Goal: Task Accomplishment & Management: Complete application form

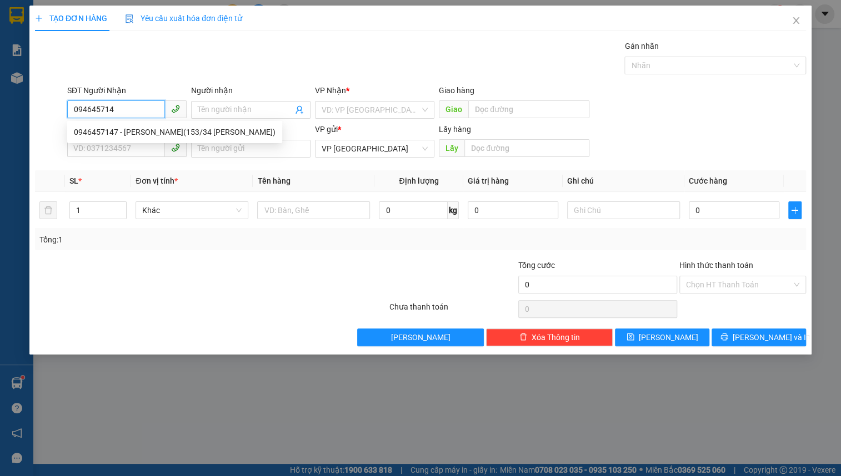
type input "0946457147"
click at [122, 133] on div "0946457147 - [PERSON_NAME](153/34 [PERSON_NAME])" at bounding box center [175, 132] width 202 height 12
type input "[PERSON_NAME](153/34 [PERSON_NAME])"
type input "60.000"
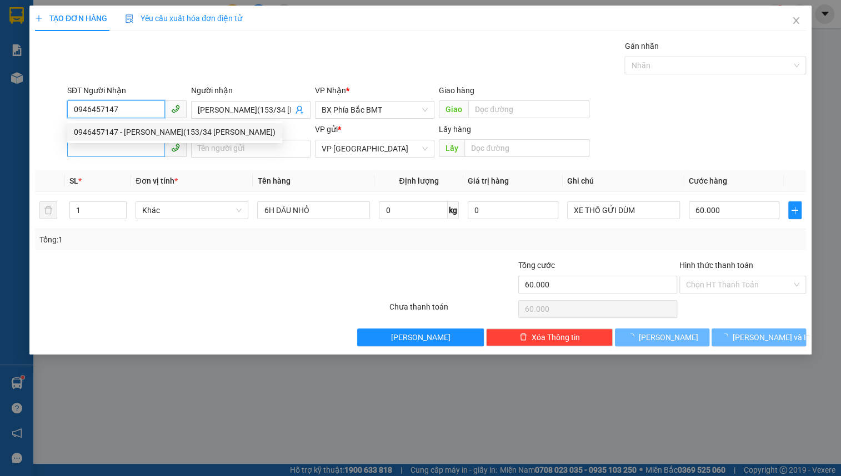
type input "0946457147"
click at [124, 143] on input "SĐT Người Gửi" at bounding box center [116, 148] width 98 height 18
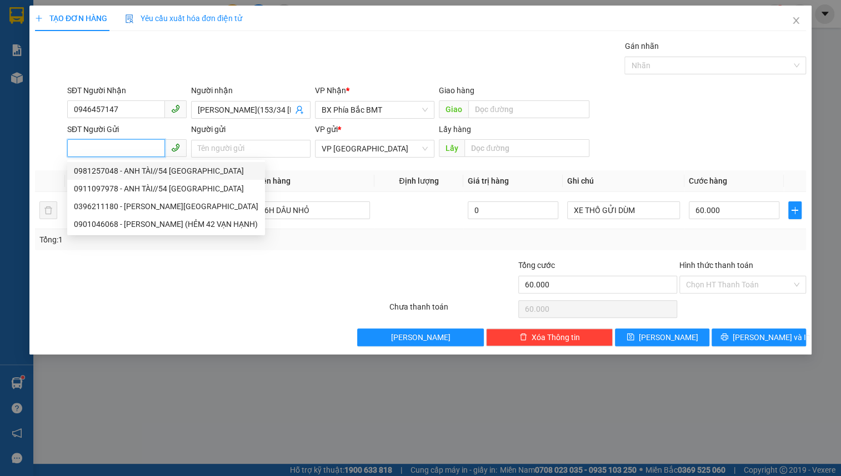
click at [125, 171] on div "0981257048 - ANH TÀI//54 [GEOGRAPHIC_DATA]" at bounding box center [166, 171] width 184 height 12
type input "0981257048"
type input "ANH TÀI//54 PHƯỚC THÀNH"
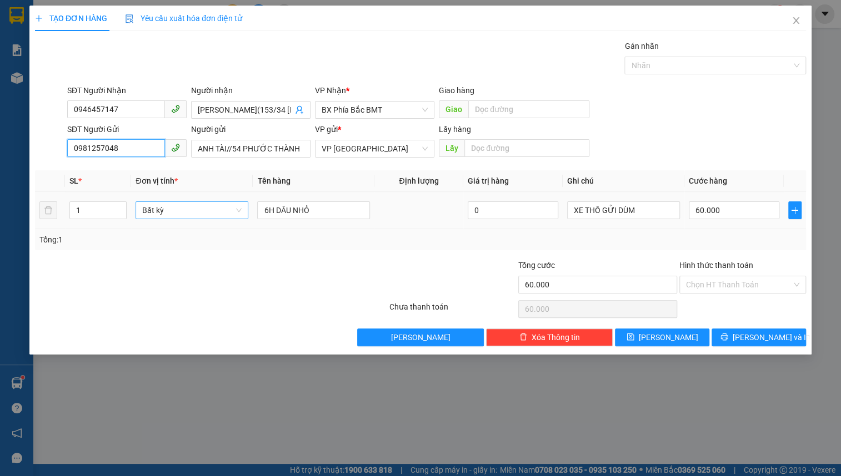
click at [183, 211] on span "Bất kỳ" at bounding box center [191, 210] width 99 height 17
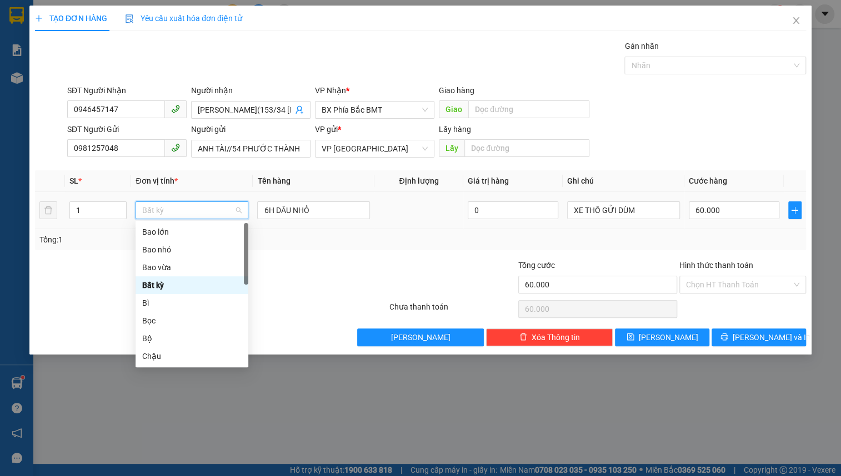
type input "K"
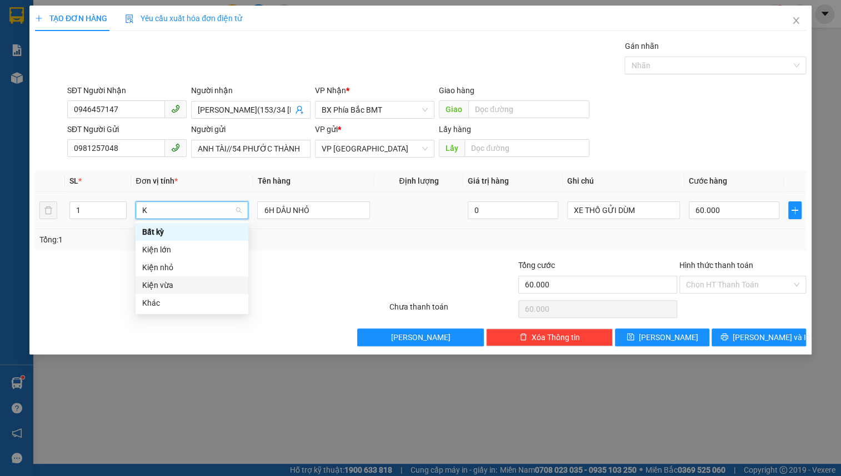
click at [177, 285] on div "Kiện vừa" at bounding box center [191, 285] width 99 height 12
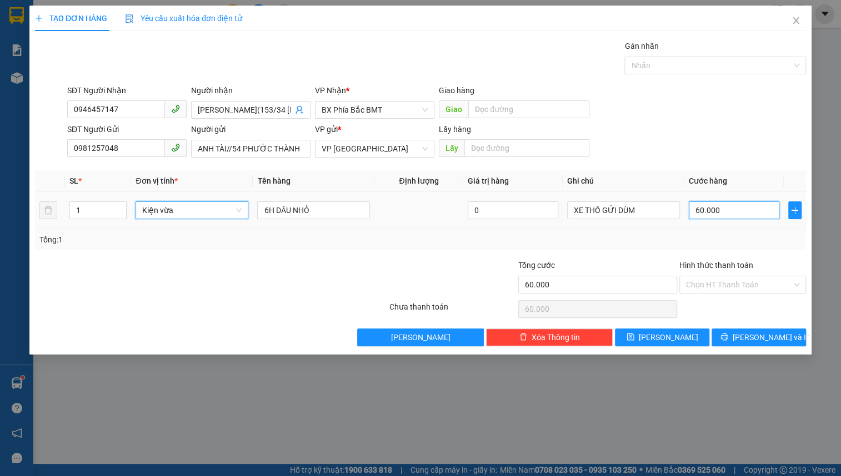
click at [728, 205] on input "60.000" at bounding box center [733, 211] width 90 height 18
type input "0"
type input "5"
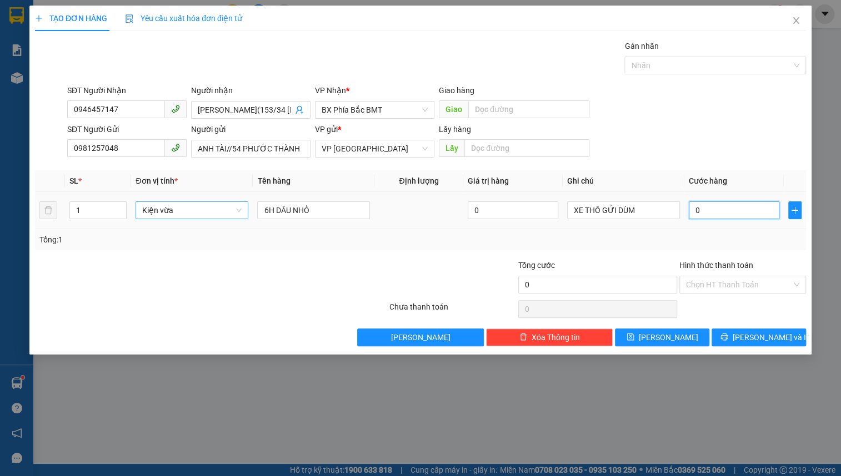
type input "5"
type input "05"
type input "50"
type input "050"
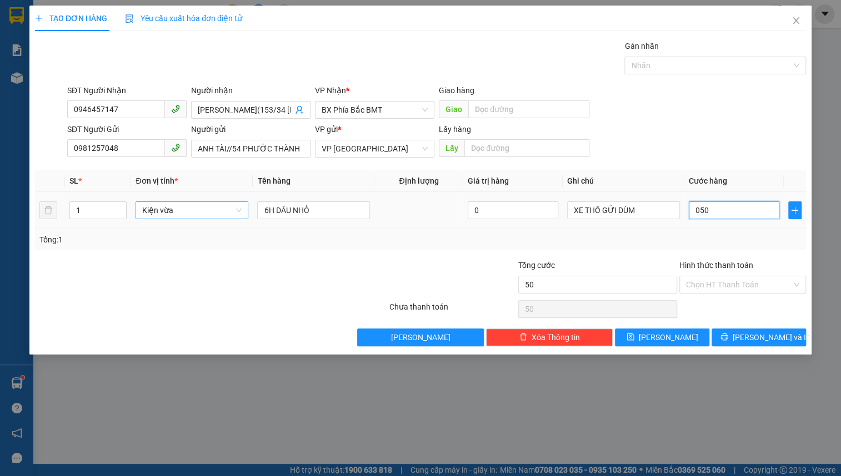
type input "500"
type input "0.500"
type input "5.000"
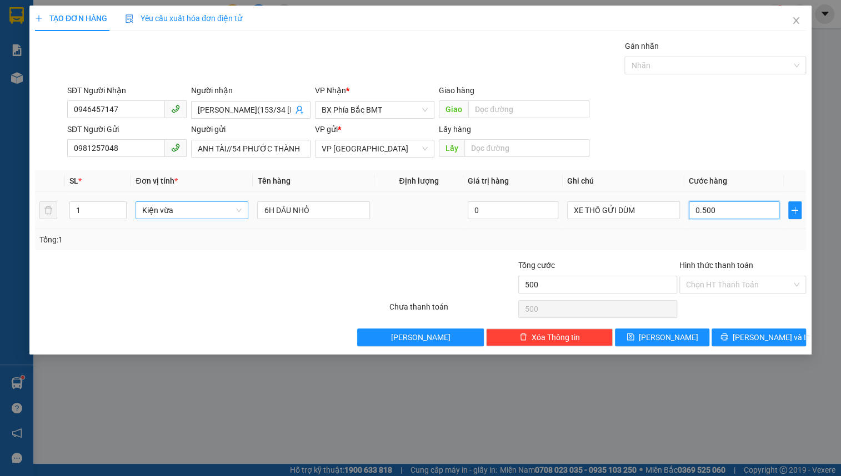
type input "05.000"
type input "50.000"
click at [726, 285] on input "Hình thức thanh toán" at bounding box center [738, 284] width 105 height 17
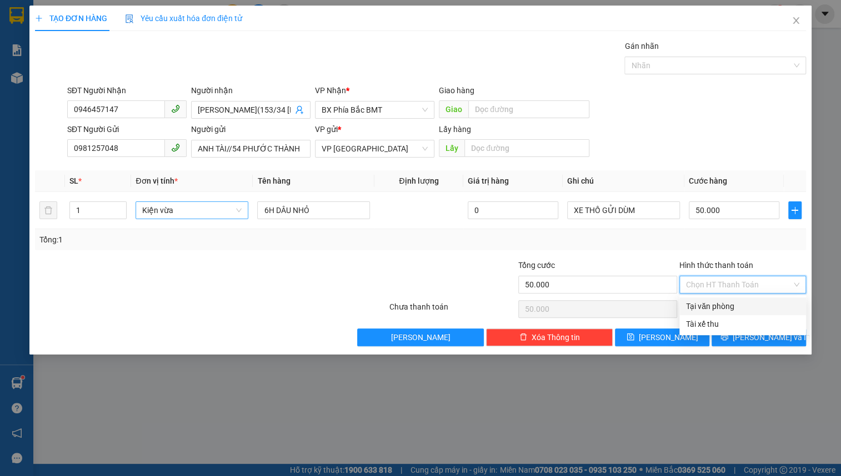
click at [725, 306] on div "Tại văn phòng" at bounding box center [742, 306] width 113 height 12
type input "0"
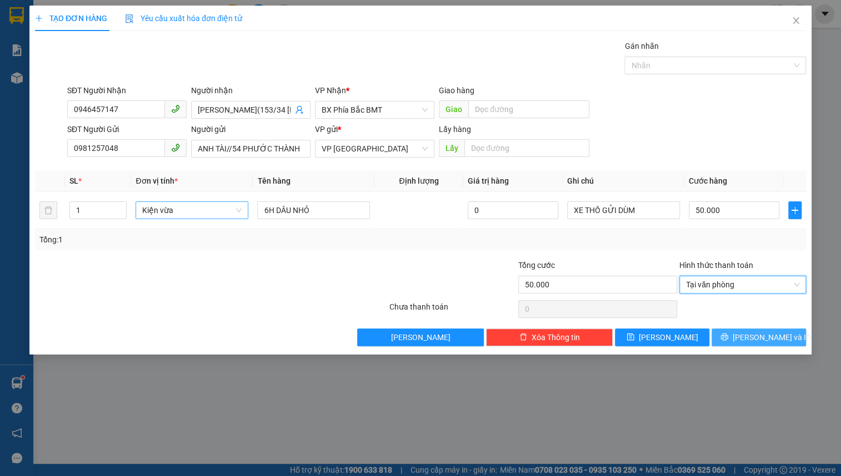
click at [735, 334] on button "[PERSON_NAME] và In" at bounding box center [758, 338] width 94 height 18
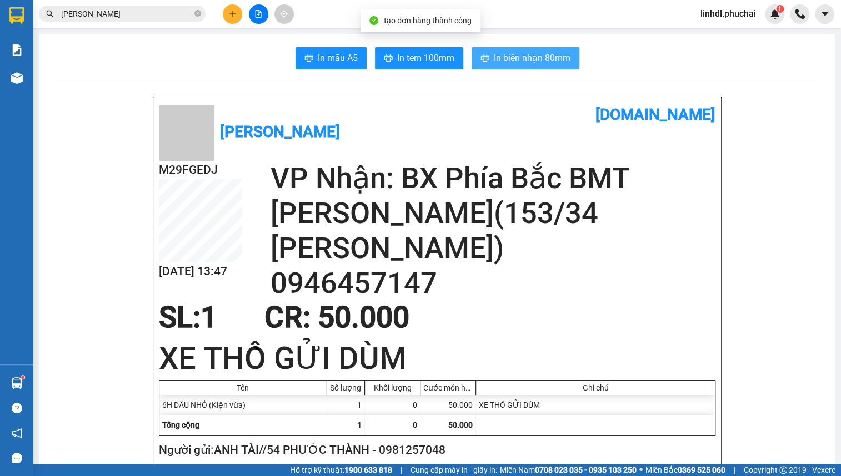
click at [520, 58] on span "In biên nhận 80mm" at bounding box center [532, 58] width 77 height 14
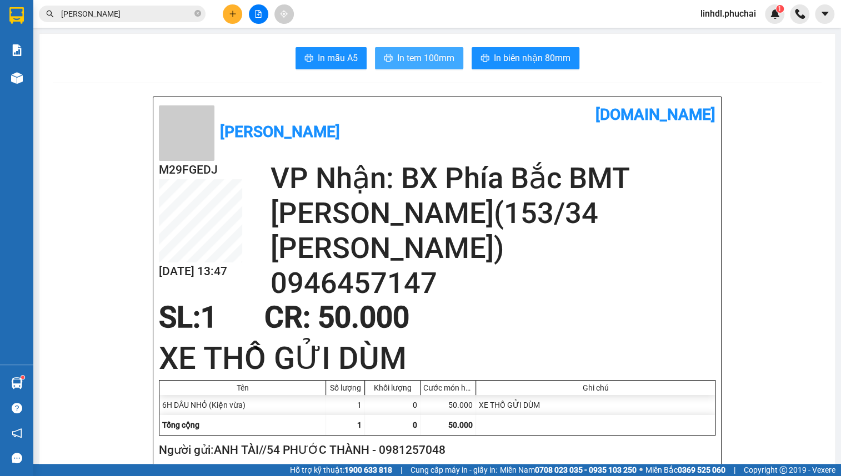
click at [415, 52] on span "In tem 100mm" at bounding box center [425, 58] width 57 height 14
click at [231, 16] on icon "plus" at bounding box center [233, 14] width 8 height 8
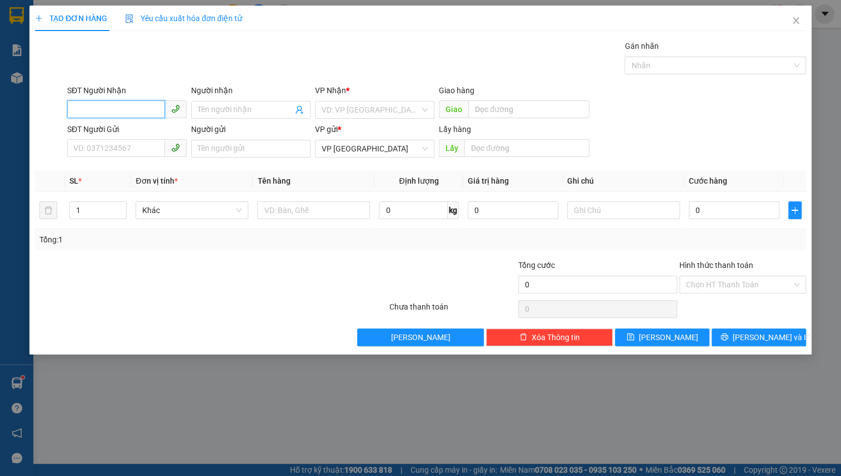
click at [117, 108] on input "SĐT Người Nhận" at bounding box center [116, 109] width 98 height 18
type input "0877744747"
click at [234, 110] on input "Người nhận" at bounding box center [245, 110] width 95 height 12
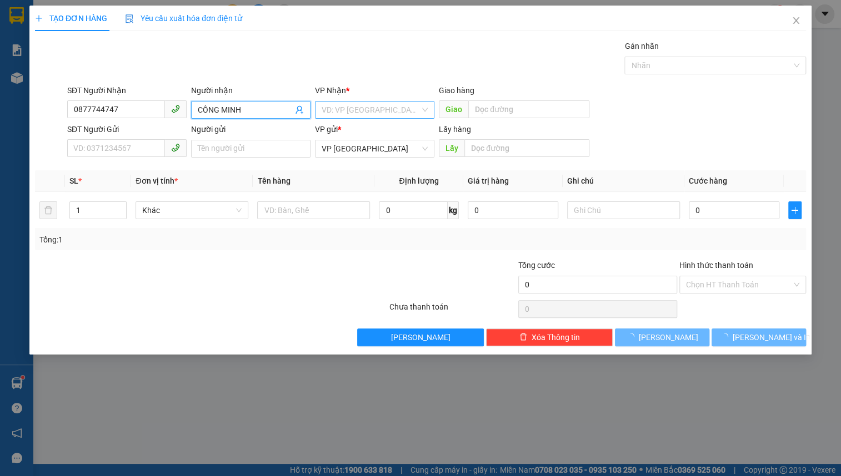
type input "CÔNG MINH"
click at [370, 103] on input "search" at bounding box center [370, 110] width 98 height 17
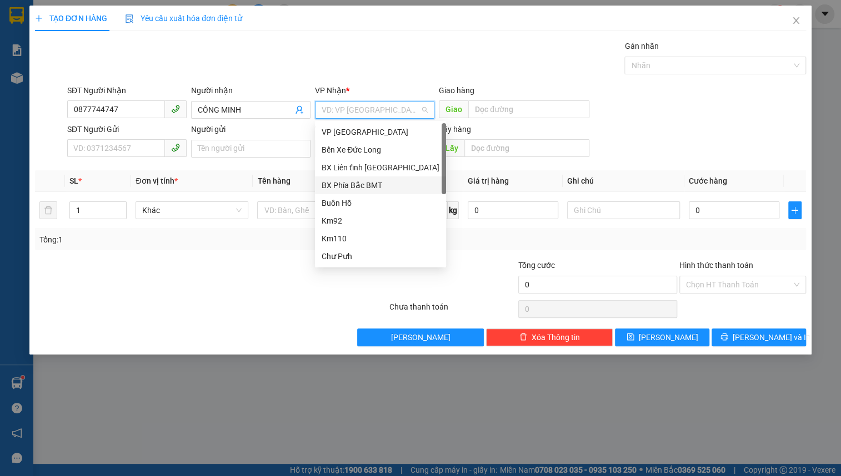
click at [355, 187] on div "BX Phía Bắc BMT" at bounding box center [380, 185] width 118 height 12
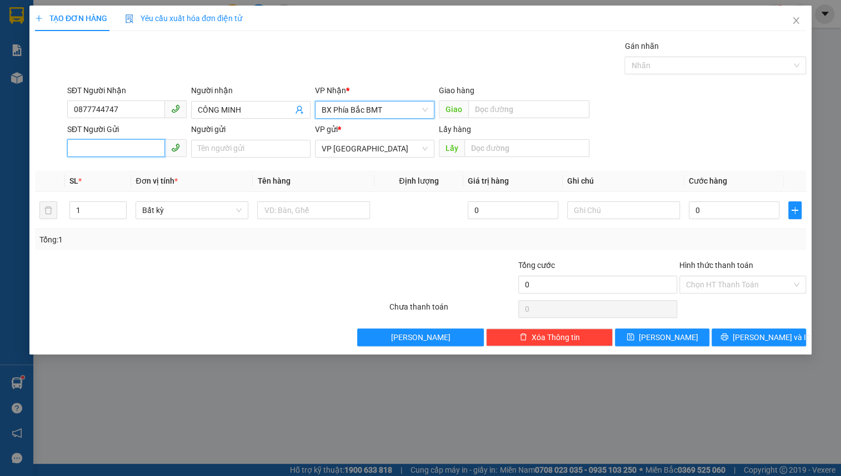
click at [132, 150] on input "SĐT Người Gửi" at bounding box center [116, 148] width 98 height 18
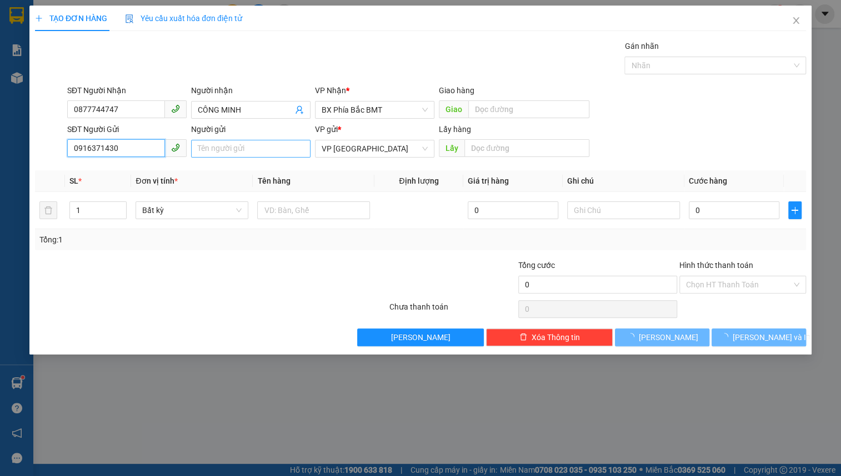
type input "0916371430"
click at [260, 151] on input "Người gửi" at bounding box center [250, 149] width 119 height 18
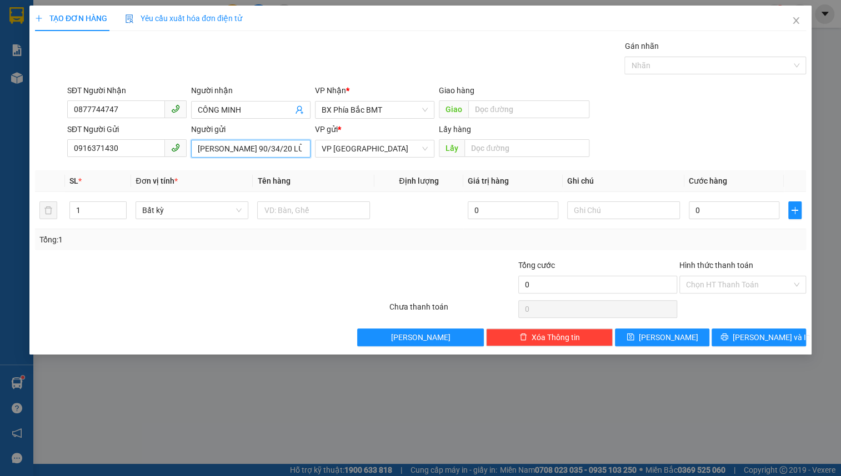
scroll to position [0, 4]
click at [164, 208] on span "Bất kỳ" at bounding box center [191, 210] width 99 height 17
type input "[PERSON_NAME] 90/34/20 LỮ GIA"
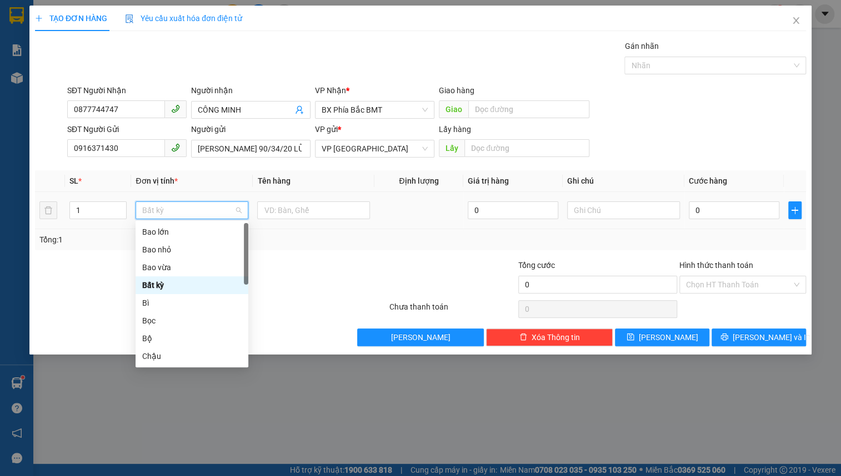
type input "T"
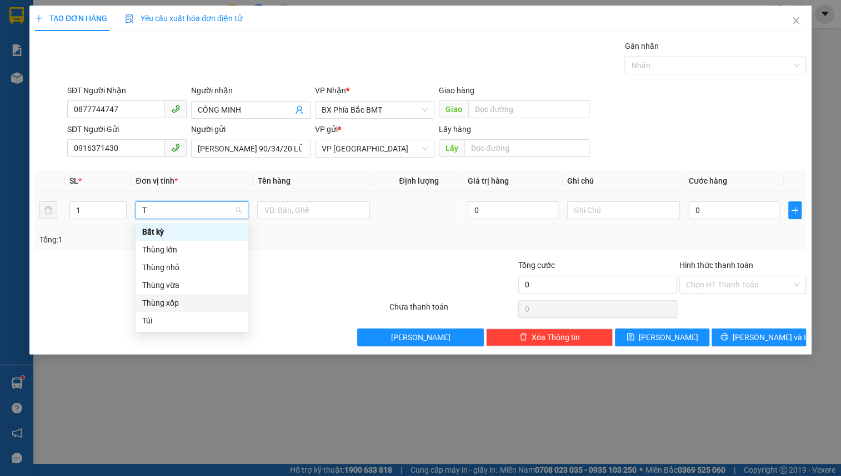
click at [172, 300] on div "Thùng xốp" at bounding box center [191, 303] width 99 height 12
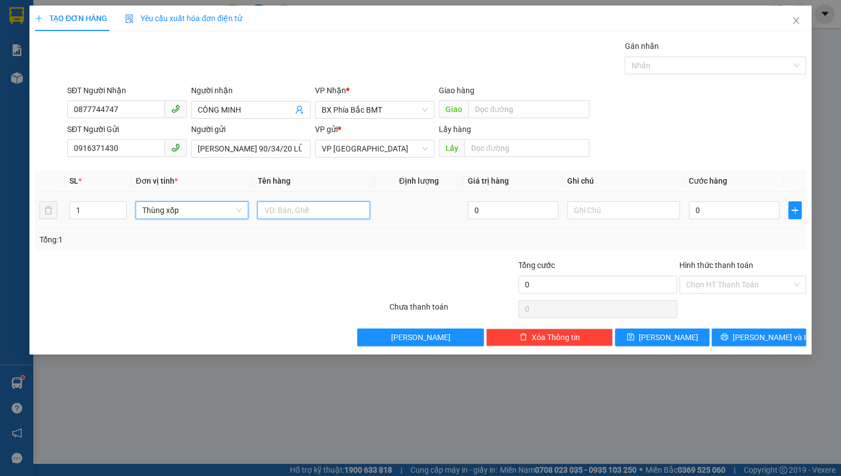
click at [299, 210] on input "text" at bounding box center [313, 211] width 113 height 18
click at [303, 211] on input "1" at bounding box center [313, 211] width 113 height 18
click at [346, 215] on input "1 LAP TOP ĐANG SD + QUÂ" at bounding box center [313, 211] width 113 height 18
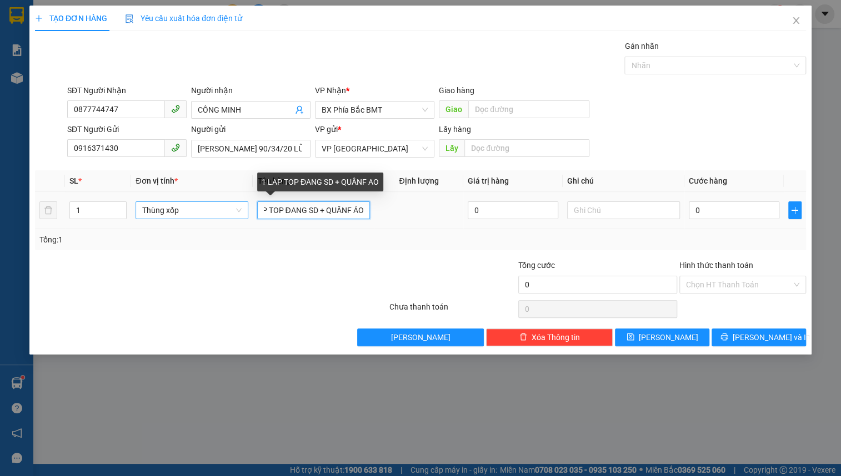
scroll to position [0, 22]
drag, startPoint x: 345, startPoint y: 207, endPoint x: 410, endPoint y: 201, distance: 65.2
click at [350, 205] on input "1 LAP TOP ĐANG SD + QUÂNF ÁO" at bounding box center [313, 211] width 113 height 18
type input "1 LAP TOP ĐANG SD + QUÂN ÁO"
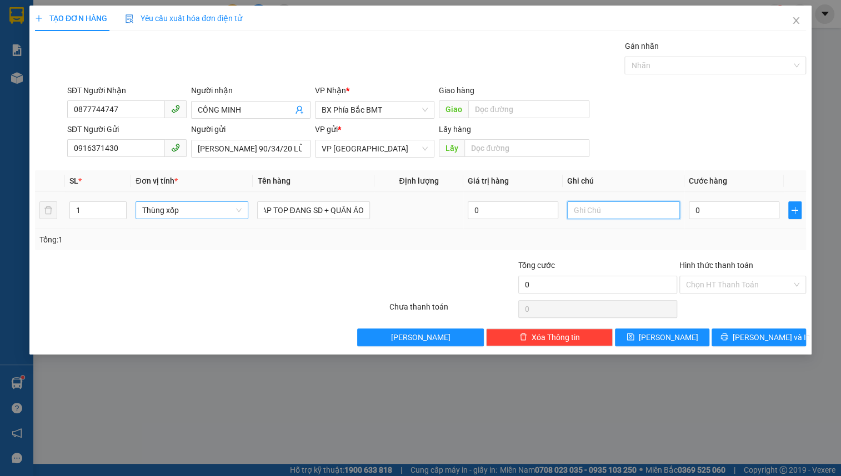
click at [583, 208] on input "text" at bounding box center [623, 211] width 113 height 18
type input "G"
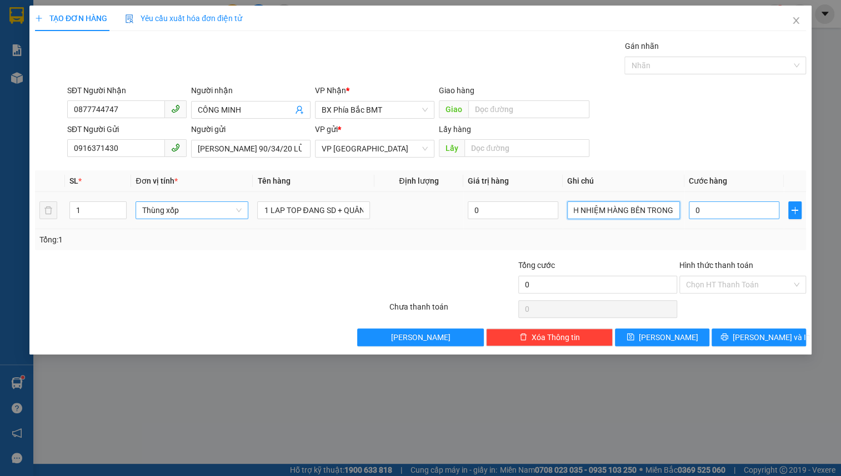
type input "KH TỰ ĐÓNG HÀNG , GIAO NGUYÊN KIỆN , NX KO CHIU TRÁCH NHIỆM HÀNG BÊN TRONG"
click at [701, 212] on input "0" at bounding box center [733, 211] width 90 height 18
type input "1"
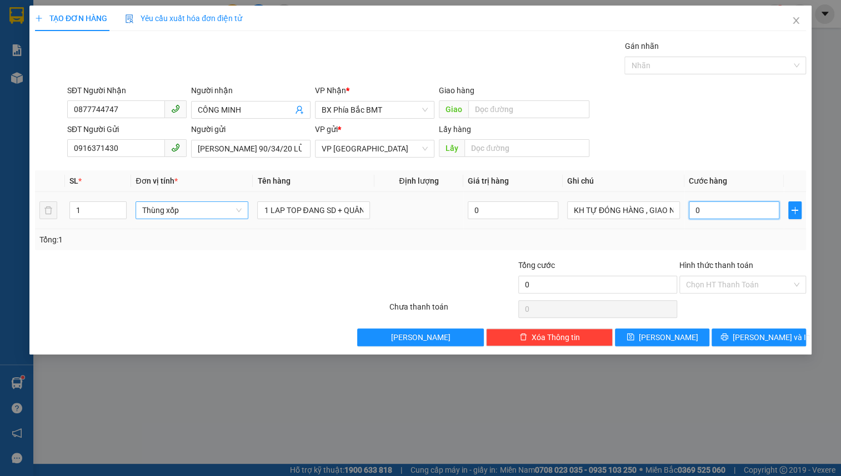
type input "1"
type input "10"
type input "100"
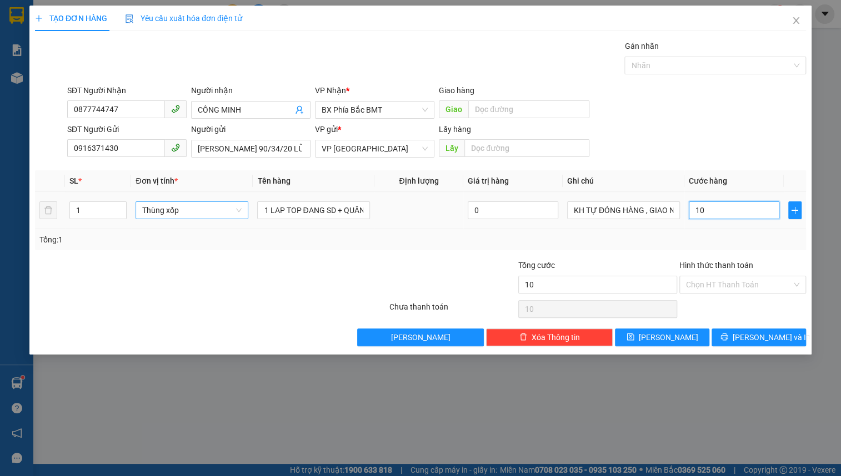
type input "100"
type input "1.000"
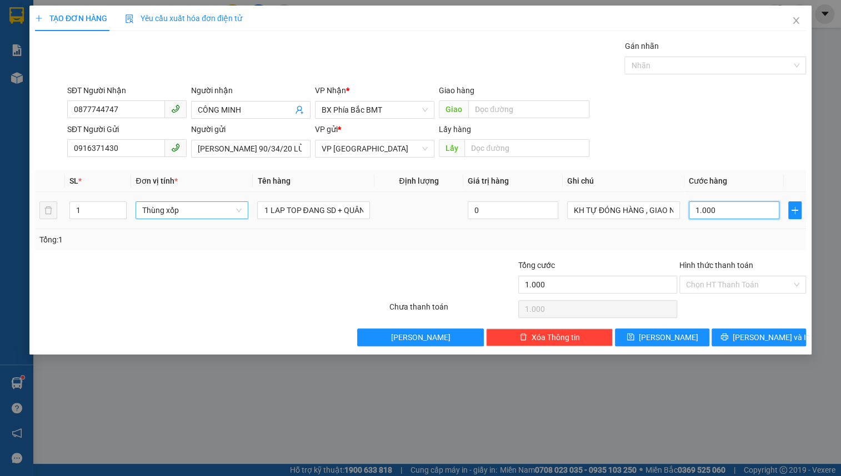
type input "100"
type input "10"
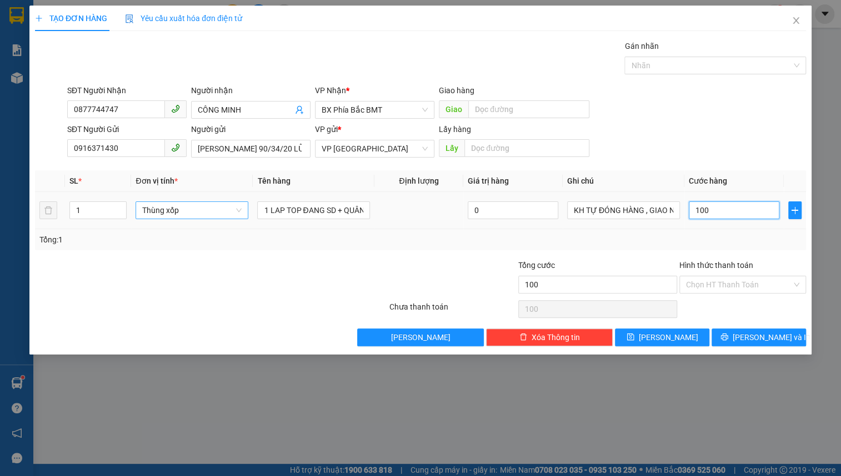
type input "10"
type input "1"
type input "0"
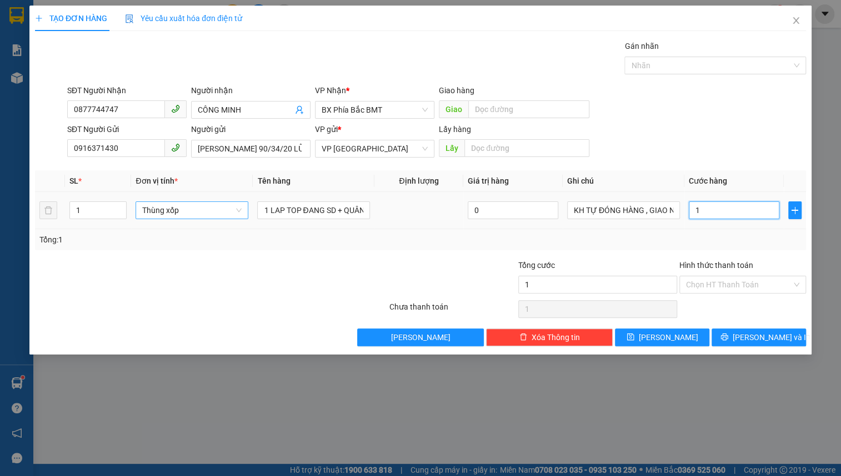
type input "0"
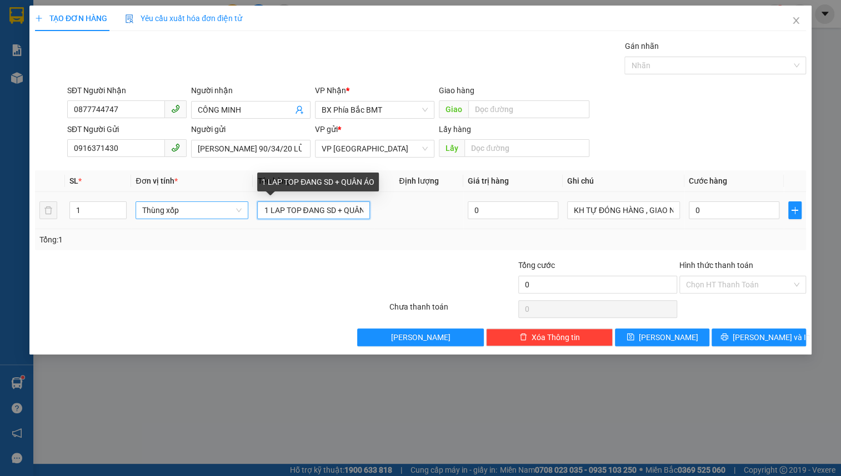
click at [340, 212] on input "1 LAP TOP ĐANG SD + QUÂN ÁO" at bounding box center [313, 211] width 113 height 18
type input "1 LAP TOP ĐANG SD + QUÂN ÁO ĐANG SD"
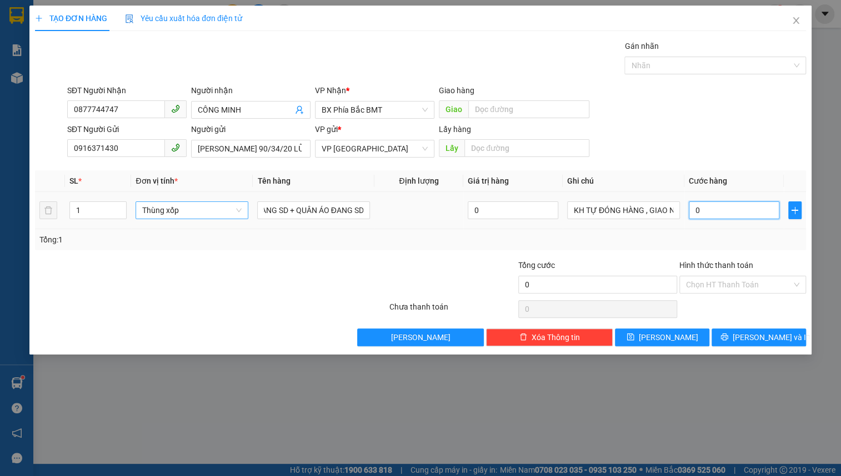
click at [738, 217] on input "0" at bounding box center [733, 211] width 90 height 18
type input "1"
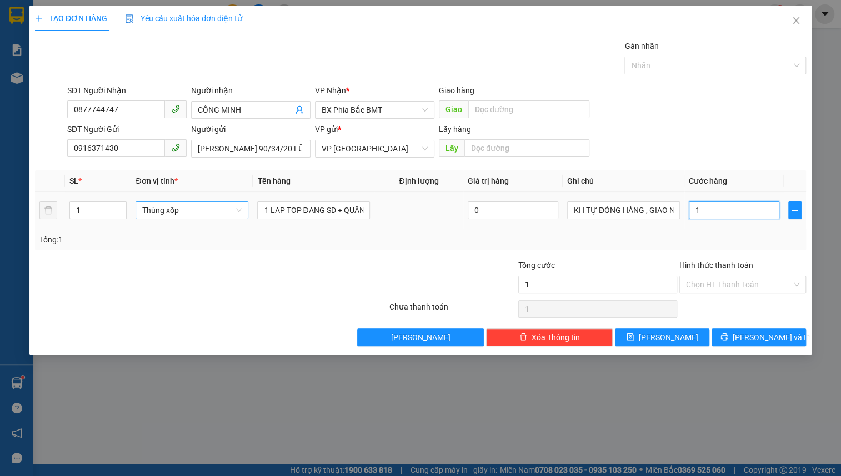
type input "15"
type input "150"
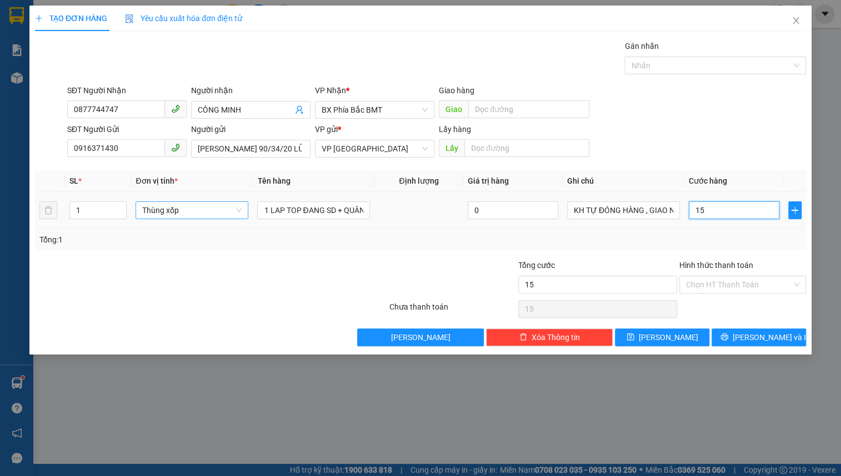
type input "150"
type input "1.500"
type input "15.000"
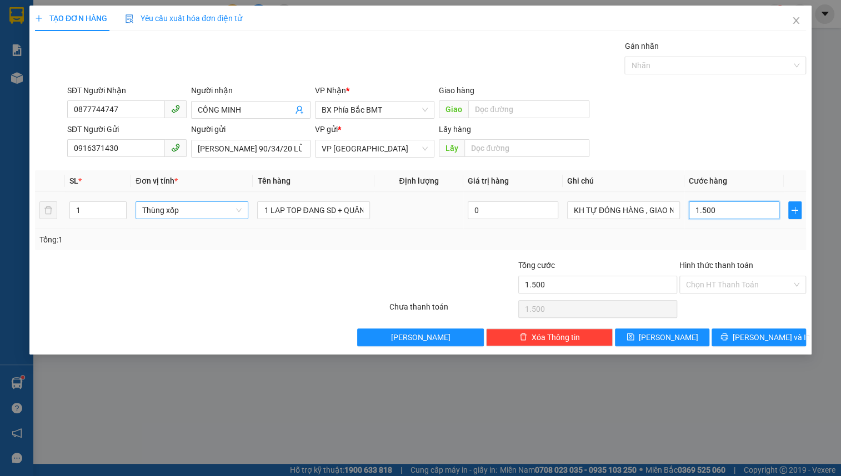
type input "15.000"
type input "150.000"
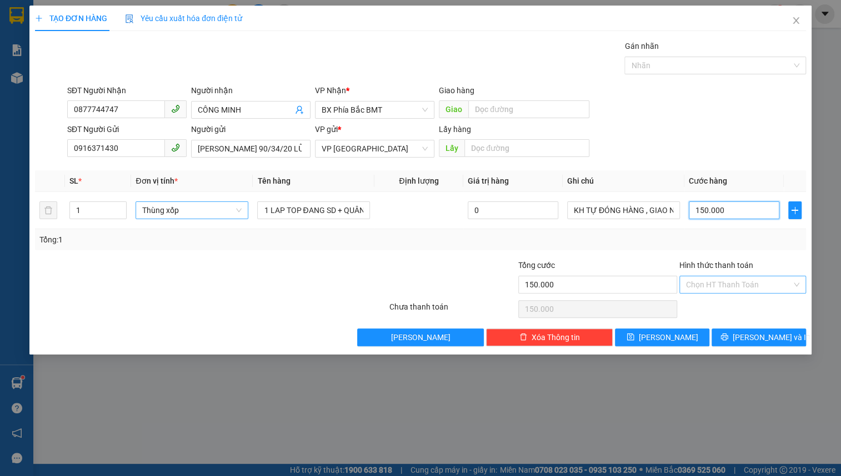
type input "150.000"
click at [722, 278] on input "Hình thức thanh toán" at bounding box center [738, 284] width 105 height 17
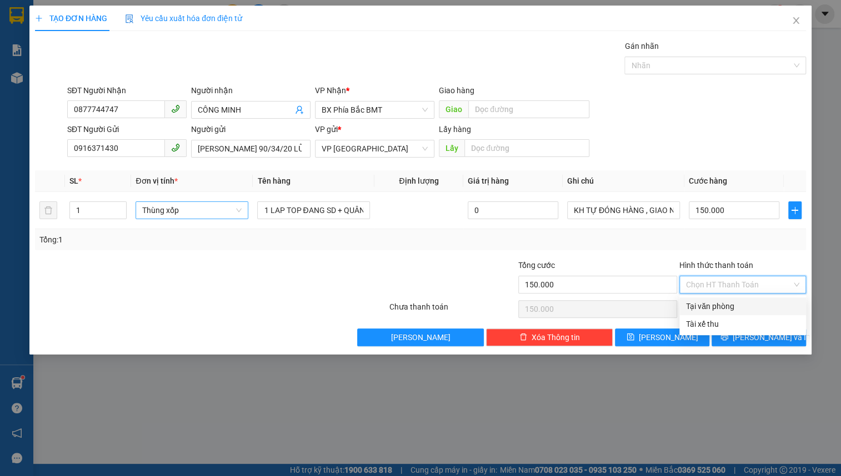
click at [733, 304] on div "Tại văn phòng" at bounding box center [742, 306] width 113 height 12
type input "0"
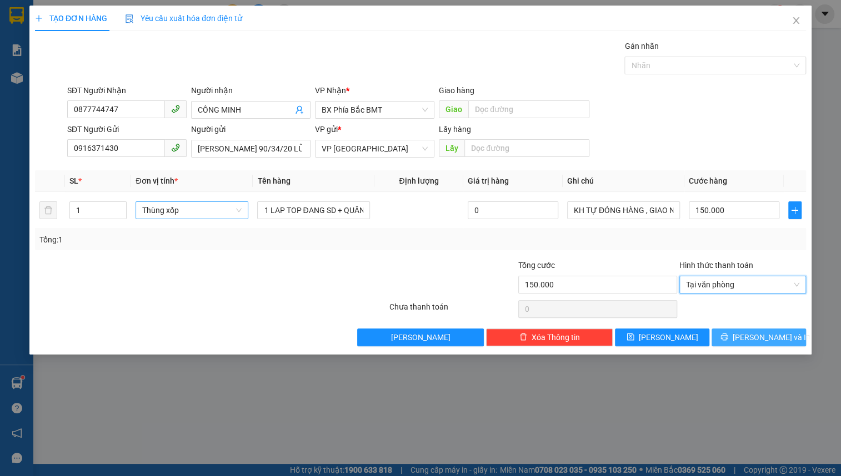
click at [753, 335] on span "[PERSON_NAME] và In" at bounding box center [771, 337] width 78 height 12
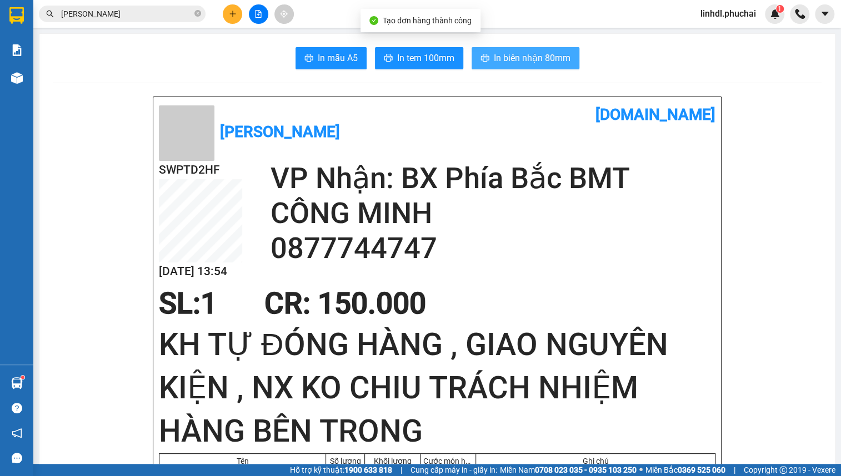
click at [507, 54] on span "In biên nhận 80mm" at bounding box center [532, 58] width 77 height 14
click at [229, 11] on icon "plus" at bounding box center [233, 14] width 8 height 8
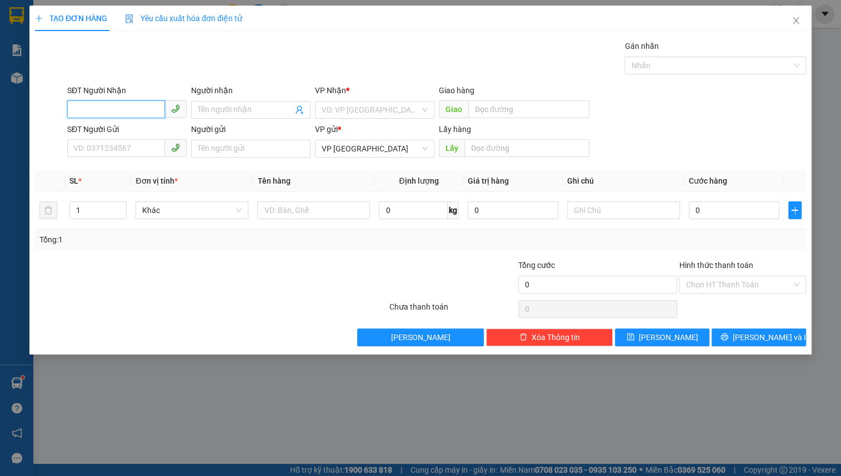
click at [119, 107] on input "SĐT Người Nhận" at bounding box center [116, 109] width 98 height 18
type input "0905099873"
click at [134, 137] on div "0905099873 - [PERSON_NAME]" at bounding box center [128, 132] width 109 height 12
type input "[PERSON_NAME]"
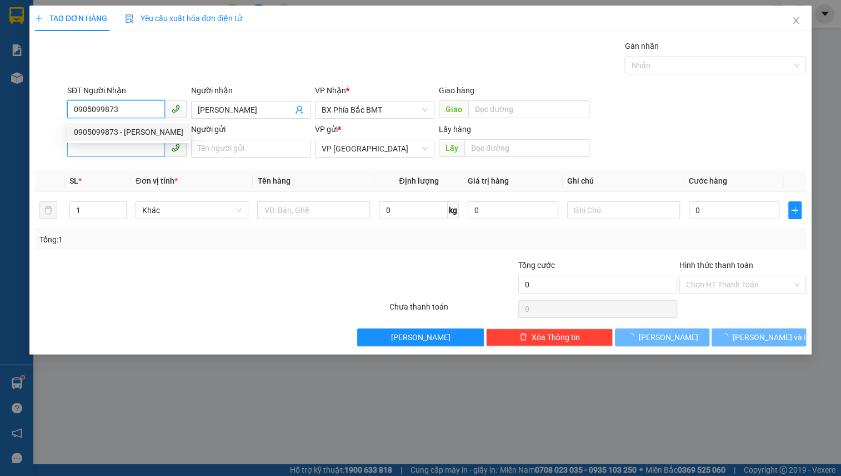
type input "50.000"
type input "0905099873"
click at [122, 150] on input "SĐT Người Gửi" at bounding box center [116, 148] width 98 height 18
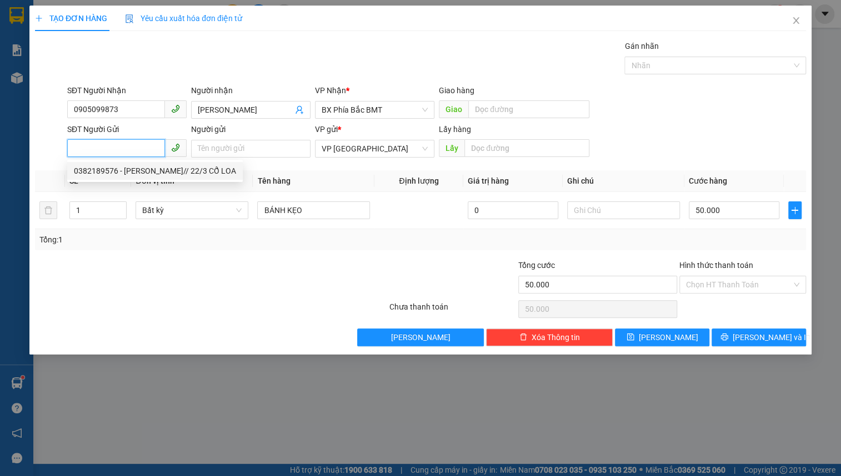
click at [127, 174] on div "0382189576 - [PERSON_NAME]// 22/3 CỔ LOA" at bounding box center [155, 171] width 162 height 12
type input "0382189576"
type input "[PERSON_NAME]// 22/3 CỔ LOA"
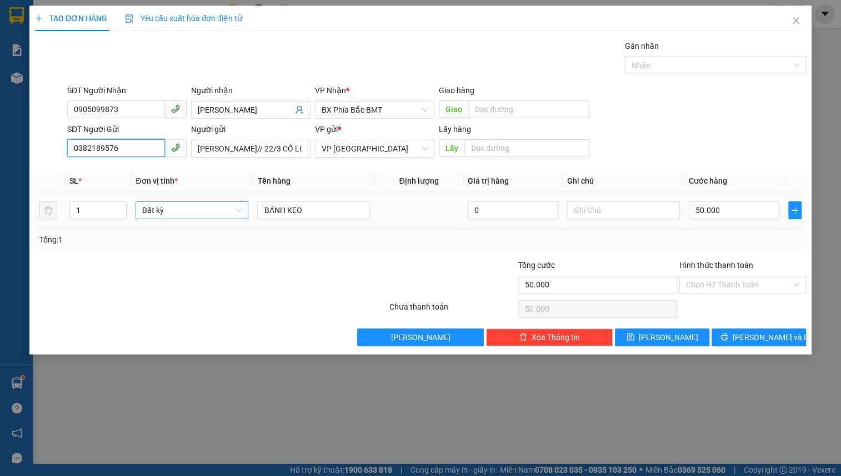
click at [195, 213] on span "Bất kỳ" at bounding box center [191, 210] width 99 height 17
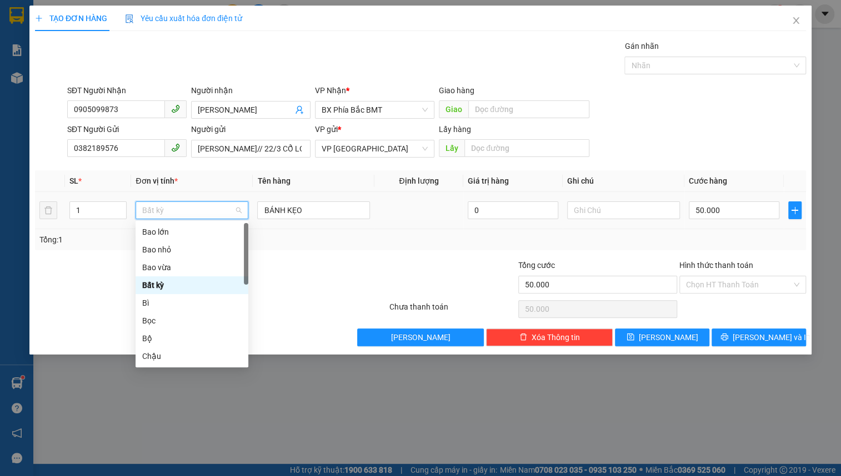
type input "K"
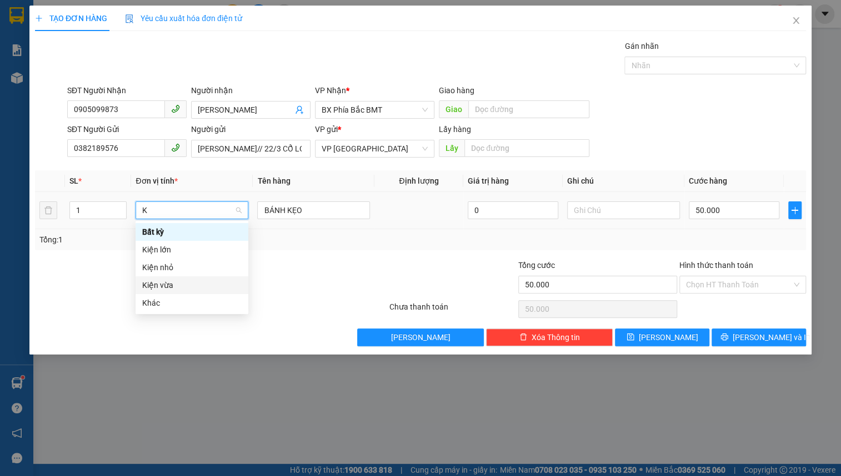
click at [182, 284] on div "Kiện vừa" at bounding box center [191, 285] width 99 height 12
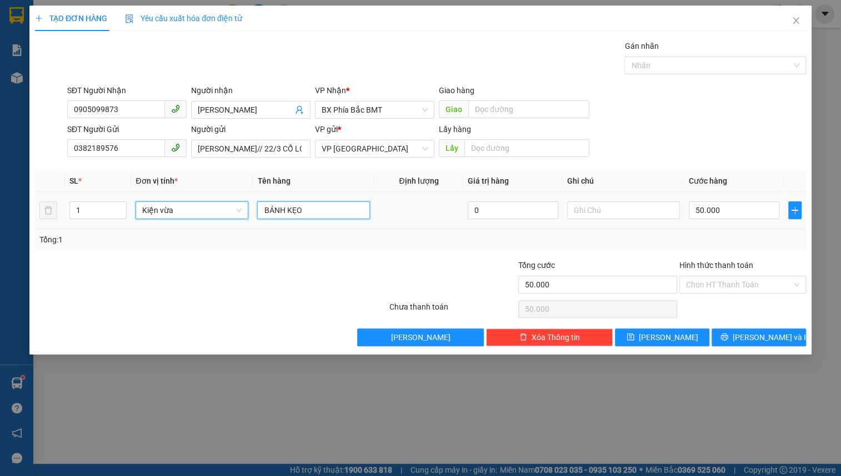
click at [346, 208] on input "BÁNH KẸO" at bounding box center [313, 211] width 113 height 18
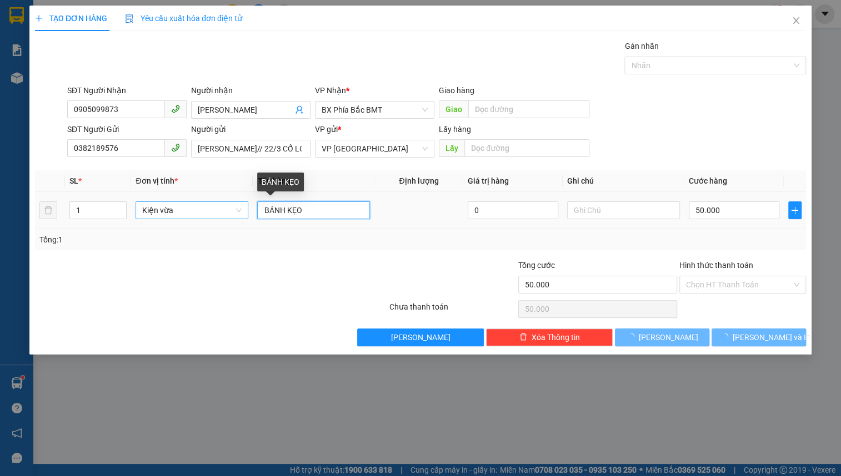
click at [346, 208] on input "BÁNH KẸO" at bounding box center [313, 211] width 113 height 18
type input "0"
click at [345, 208] on input "BÁNH KẸO" at bounding box center [313, 211] width 113 height 18
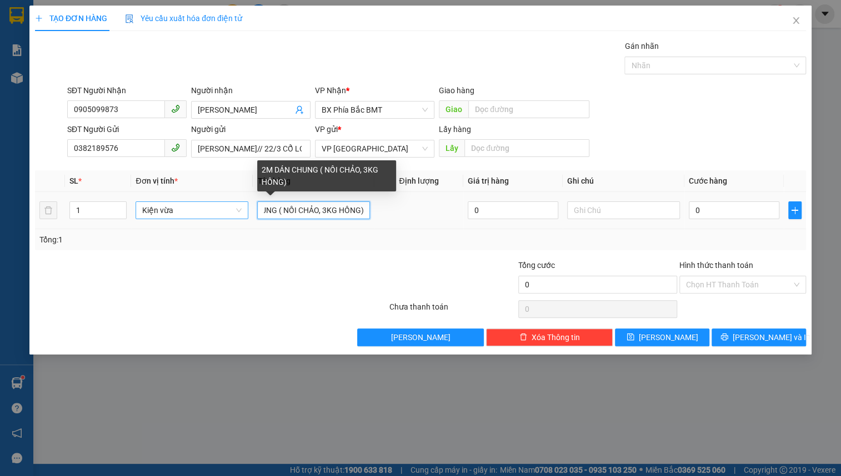
scroll to position [0, 47]
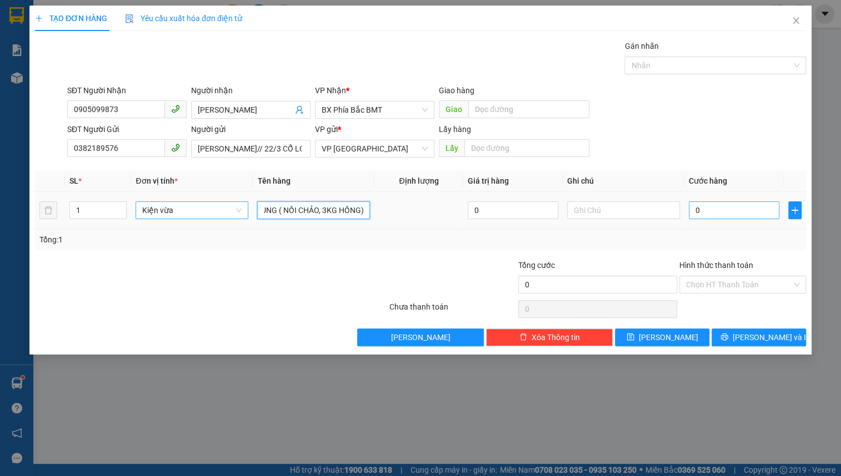
type input "2M DÁN CHUNG ( NỒI CHẢO, 3KG HỒNG)"
click at [720, 212] on input "0" at bounding box center [733, 211] width 90 height 18
type input "5"
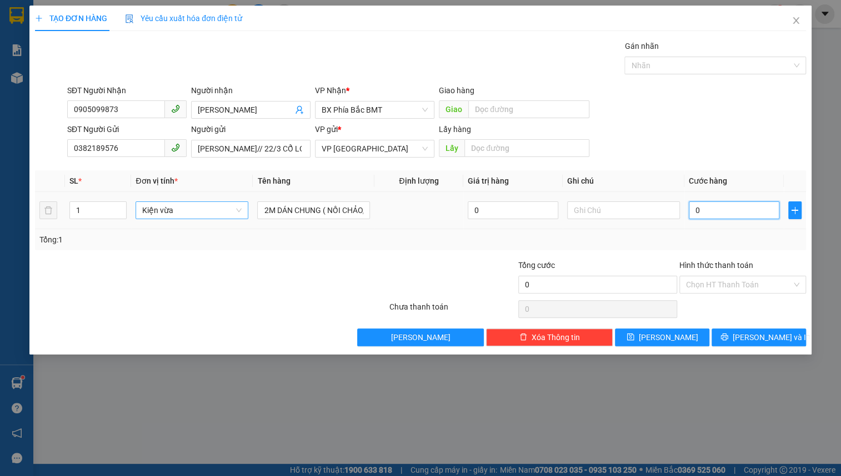
type input "5"
type input "50"
type input "500"
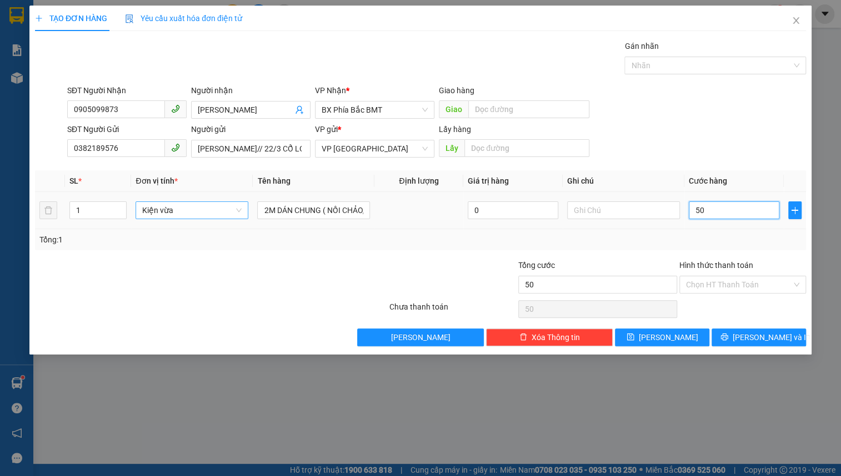
type input "500"
type input "5.000"
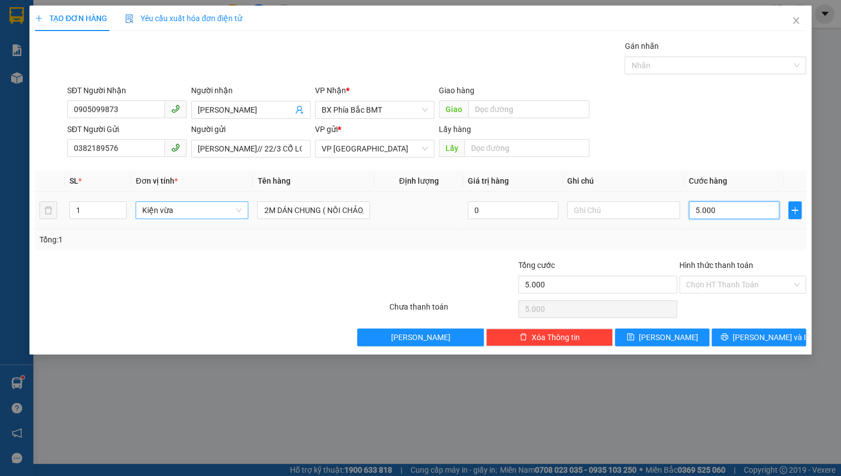
type input "50.000"
click at [751, 286] on input "Hình thức thanh toán" at bounding box center [738, 284] width 105 height 17
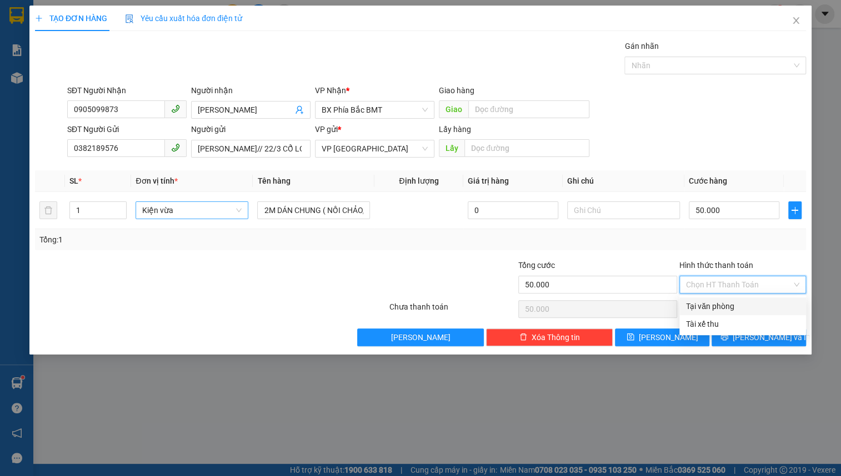
click at [747, 306] on div "Tại văn phòng" at bounding box center [742, 306] width 113 height 12
type input "0"
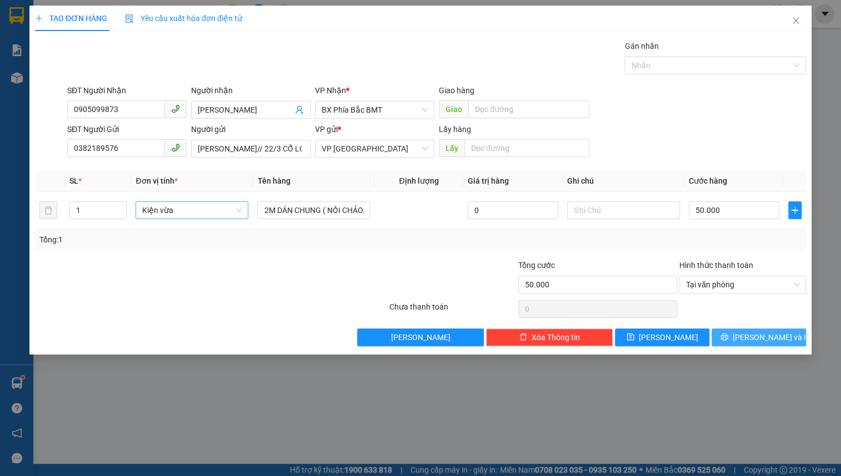
click at [728, 336] on icon "printer" at bounding box center [724, 337] width 8 height 8
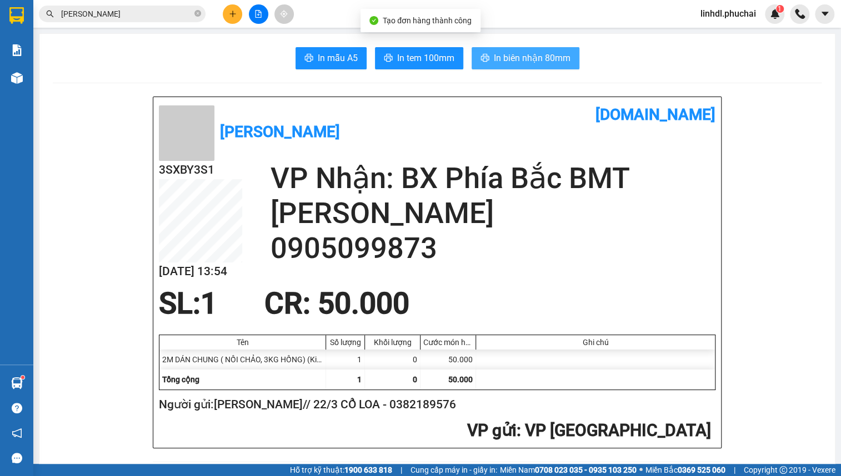
click at [511, 56] on span "In biên nhận 80mm" at bounding box center [532, 58] width 77 height 14
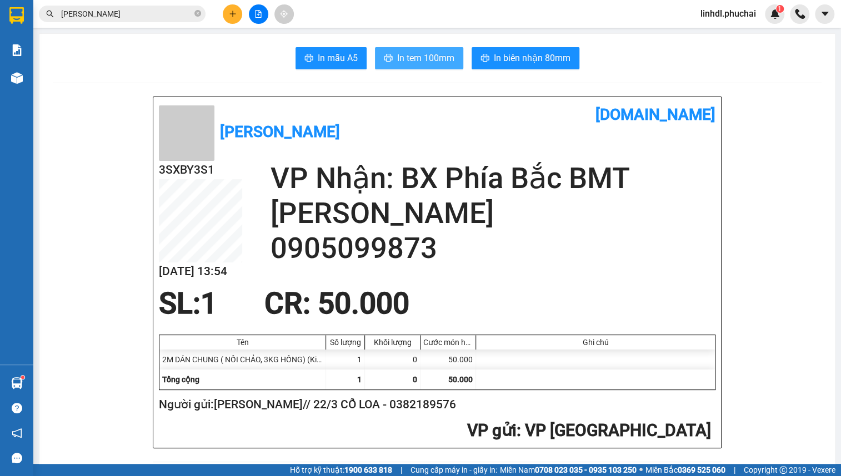
click at [411, 63] on span "In tem 100mm" at bounding box center [425, 58] width 57 height 14
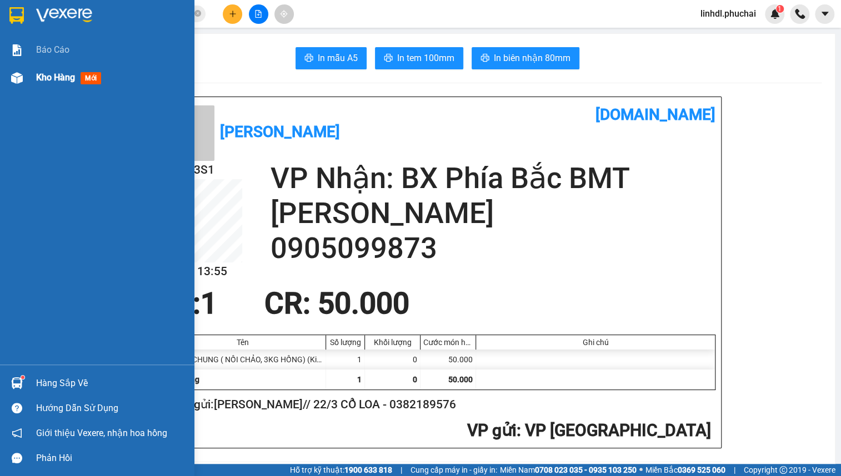
click at [46, 73] on span "Kho hàng" at bounding box center [55, 77] width 39 height 11
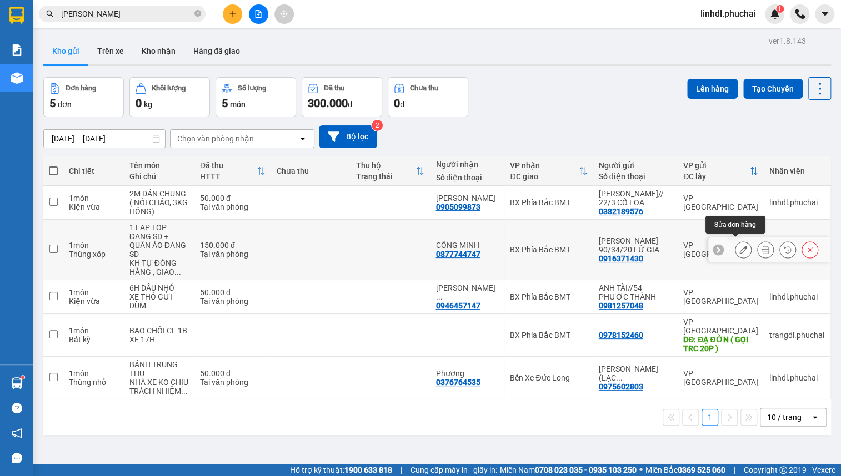
click at [761, 246] on icon at bounding box center [765, 250] width 8 height 8
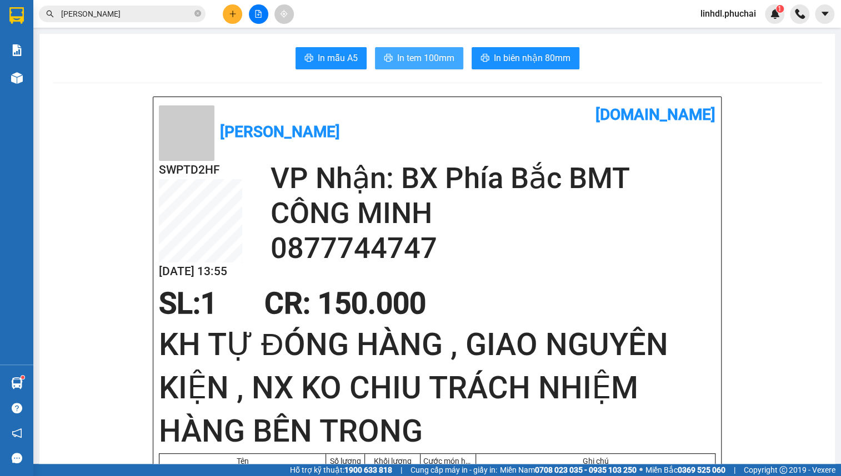
click at [392, 56] on button "In tem 100mm" at bounding box center [419, 58] width 88 height 22
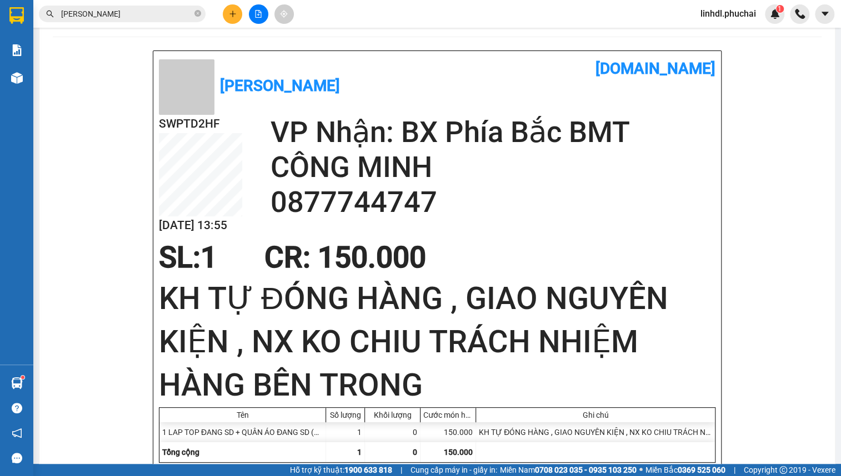
scroll to position [100, 0]
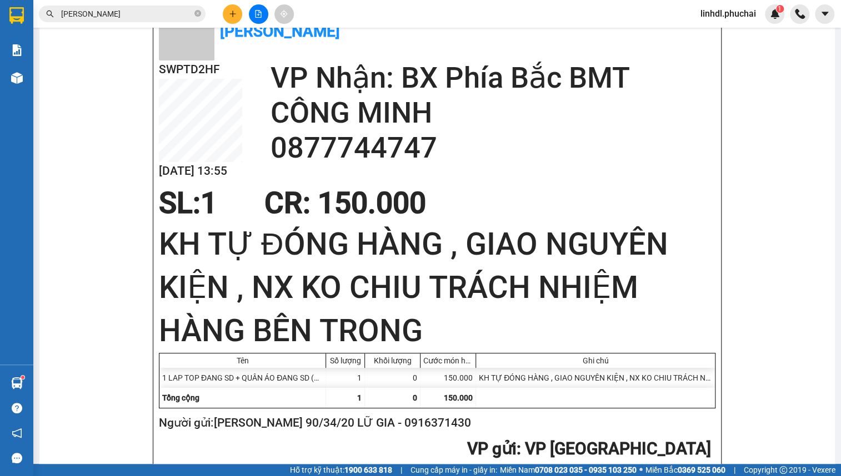
click at [107, 16] on input "[PERSON_NAME]" at bounding box center [126, 14] width 131 height 12
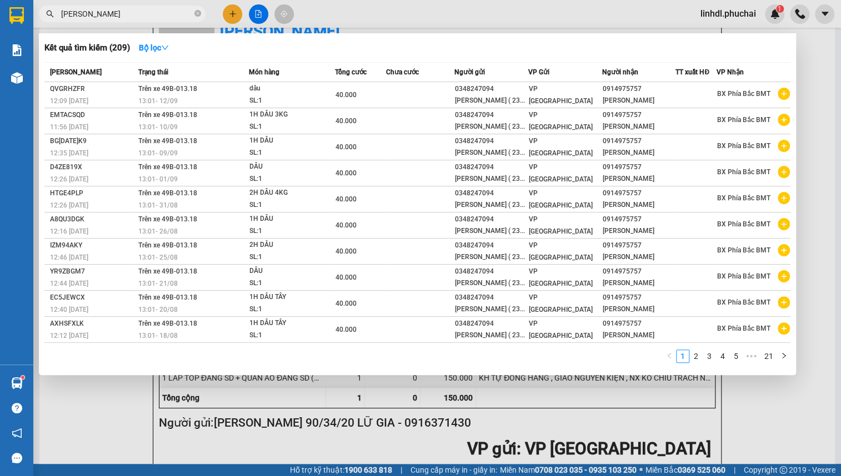
click at [107, 16] on input "[PERSON_NAME]" at bounding box center [126, 14] width 131 height 12
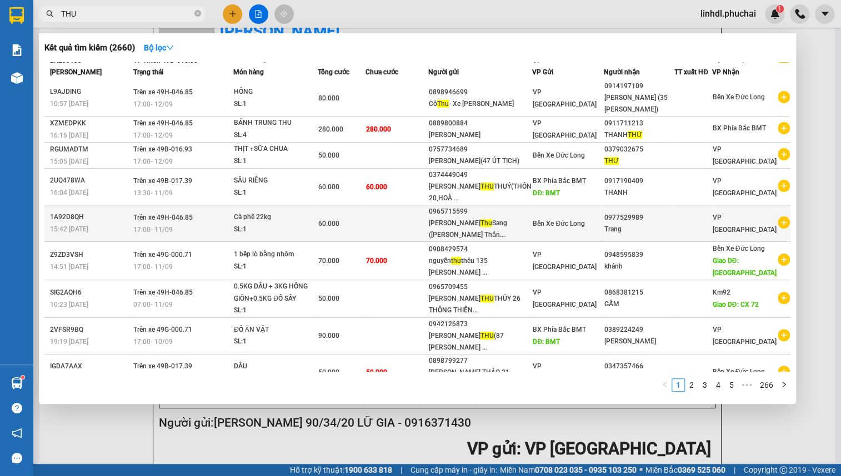
scroll to position [56, 0]
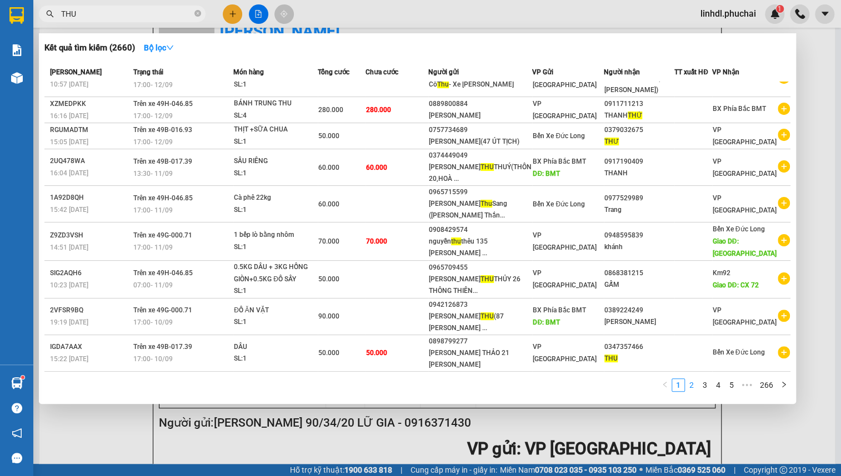
type input "THU"
click at [692, 387] on link "2" at bounding box center [691, 385] width 12 height 12
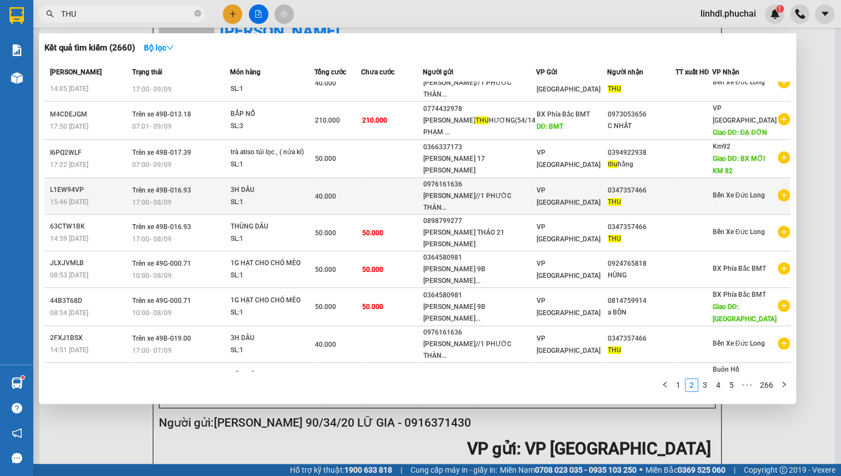
click at [416, 200] on td at bounding box center [392, 196] width 62 height 37
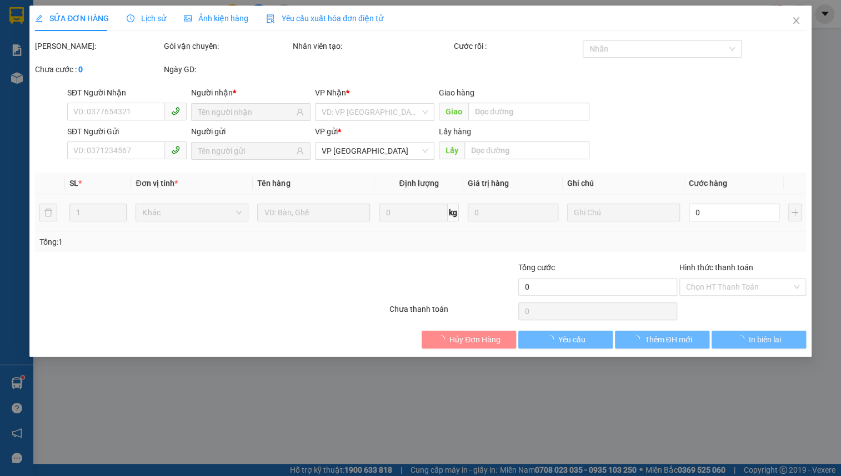
type input "0347357466"
type input "0976161636"
type input "40.000"
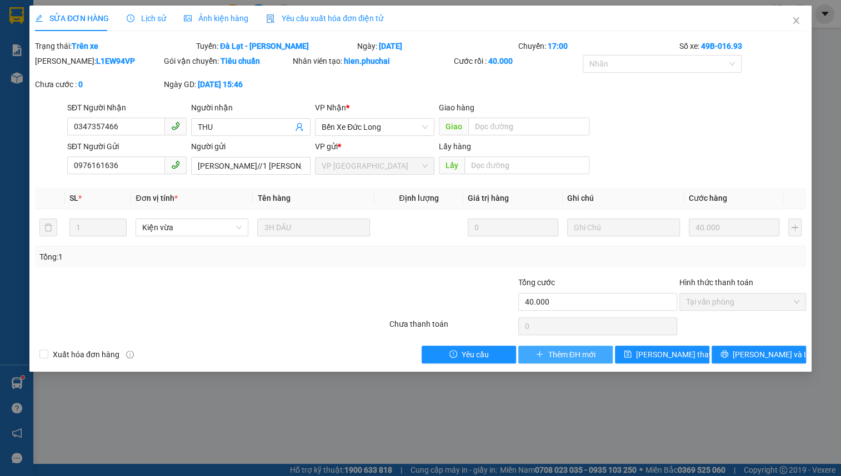
click at [534, 354] on button "Thêm ĐH mới" at bounding box center [565, 355] width 94 height 18
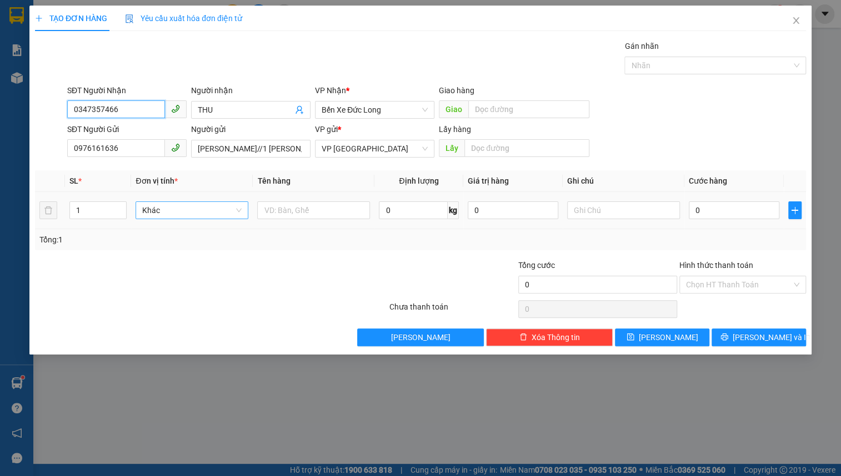
click at [182, 213] on span "Khác" at bounding box center [191, 210] width 99 height 17
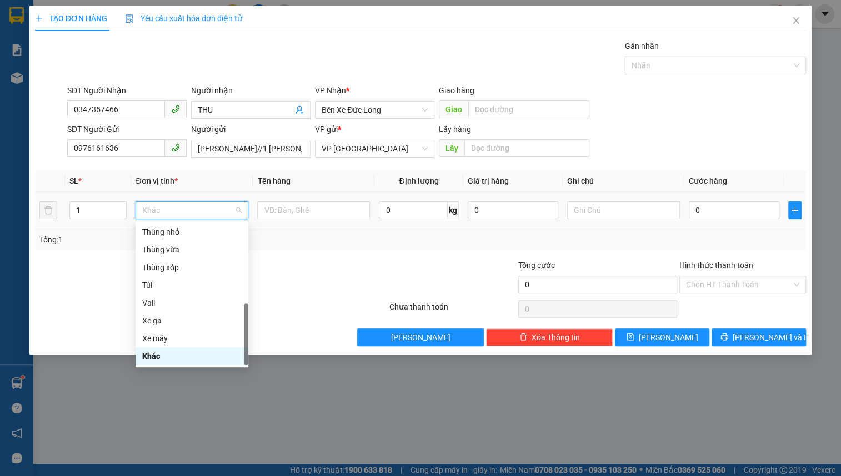
type input "K"
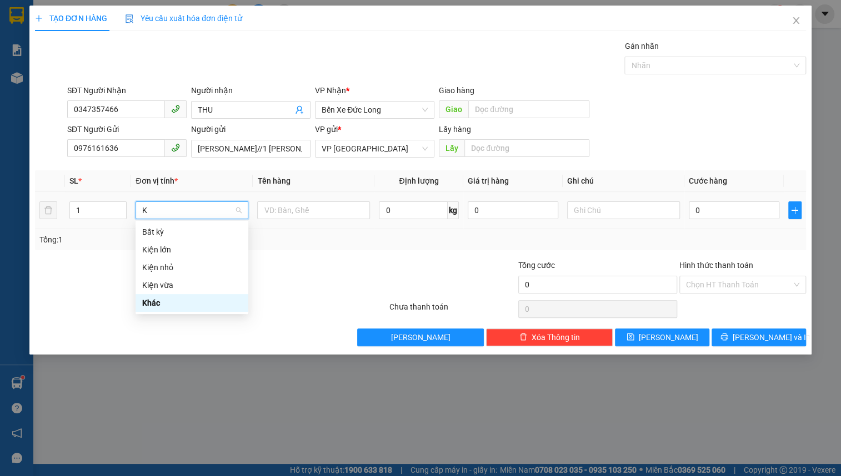
scroll to position [0, 0]
click at [198, 266] on div "Kiện nhỏ" at bounding box center [191, 267] width 99 height 12
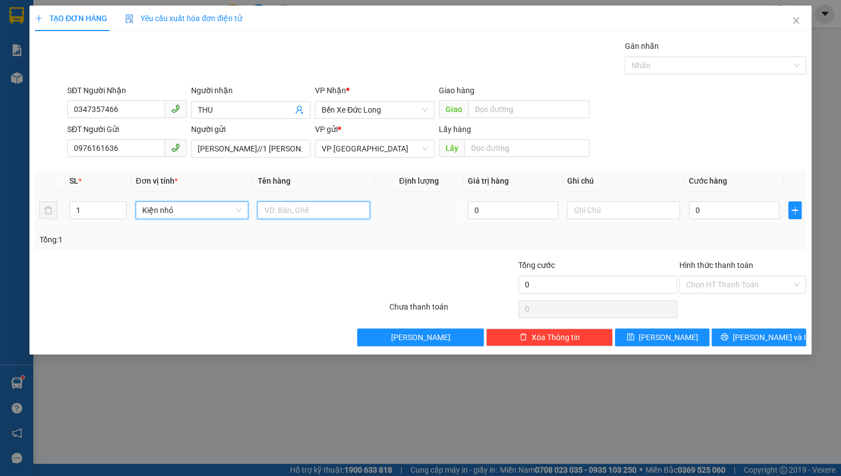
click at [274, 213] on input "text" at bounding box center [313, 211] width 113 height 18
type input "3H DÂU"
click at [726, 210] on input "0" at bounding box center [733, 211] width 90 height 18
type input "4"
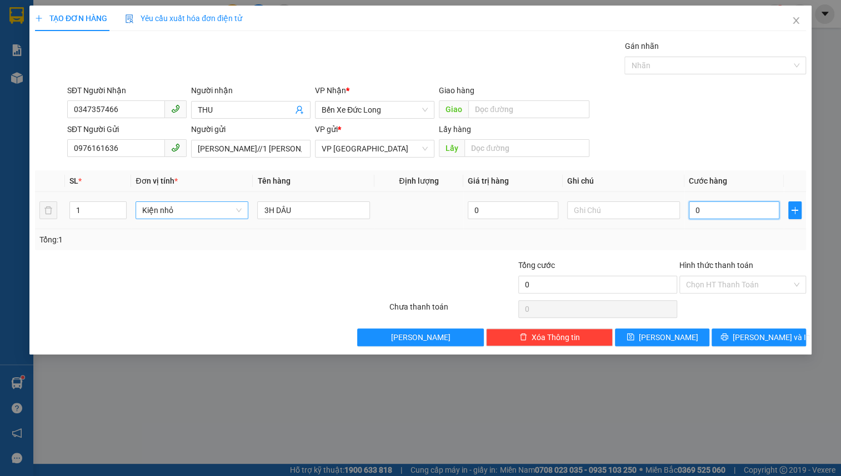
type input "4"
type input "40"
type input "400"
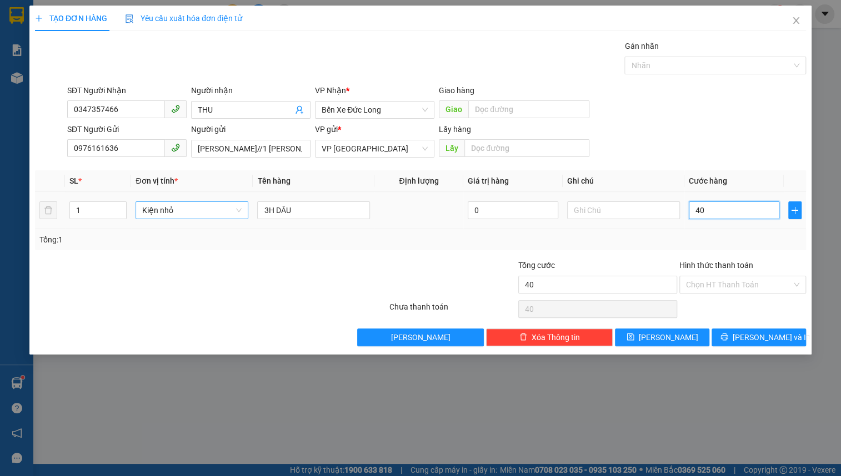
type input "400"
type input "4.000"
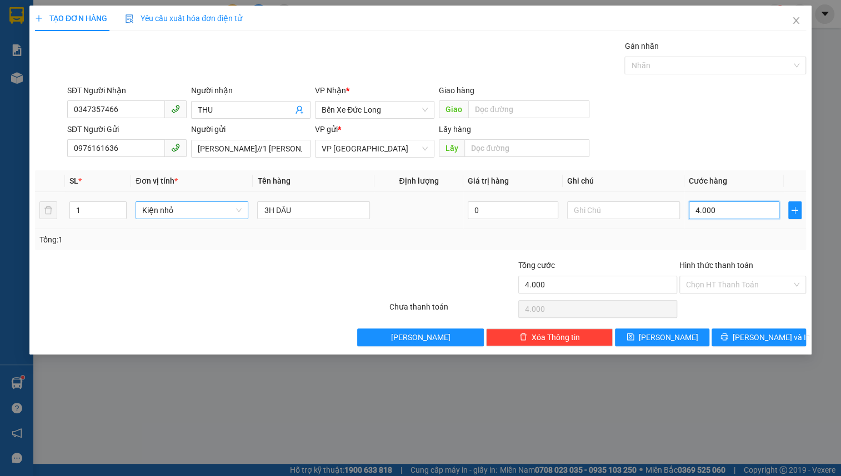
type input "40.000"
drag, startPoint x: 744, startPoint y: 286, endPoint x: 745, endPoint y: 291, distance: 5.7
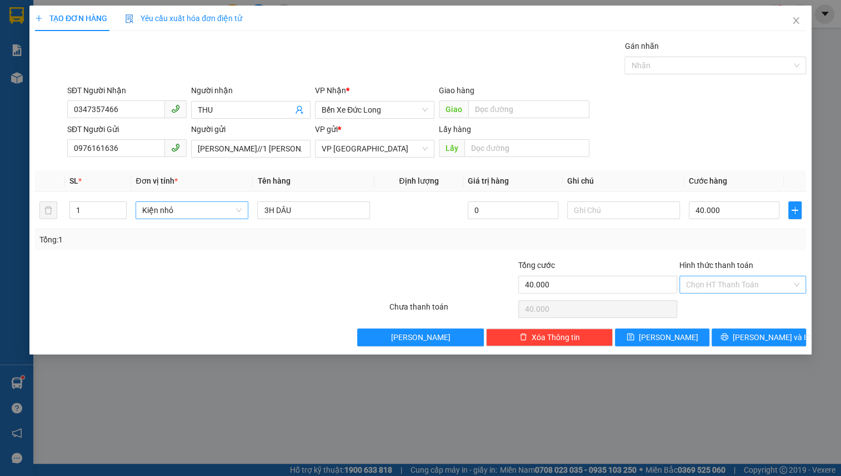
click at [744, 285] on input "Hình thức thanh toán" at bounding box center [738, 284] width 105 height 17
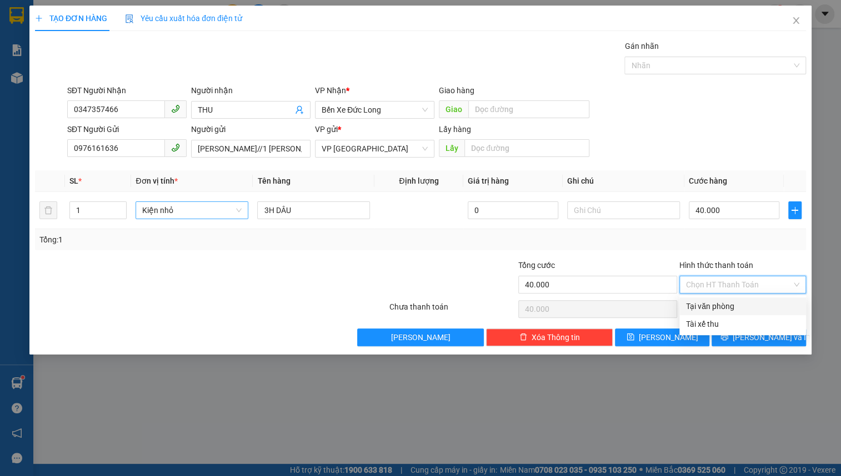
click at [736, 306] on div "Tại văn phòng" at bounding box center [742, 306] width 113 height 12
type input "0"
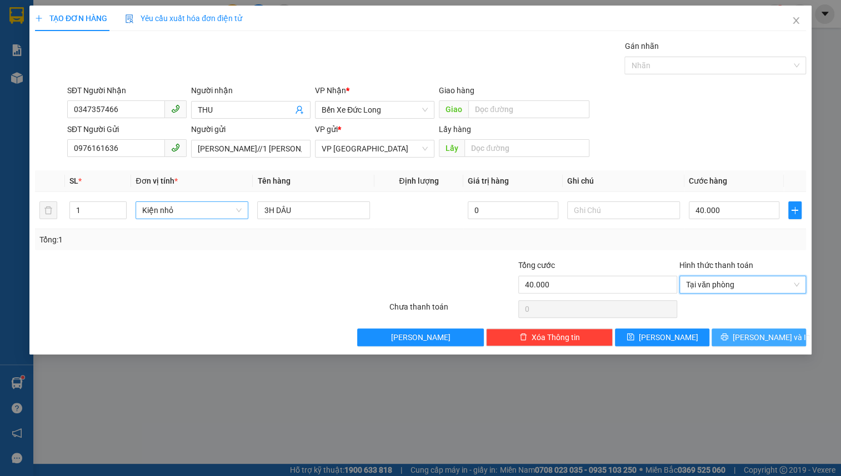
click at [728, 338] on icon "printer" at bounding box center [724, 337] width 8 height 8
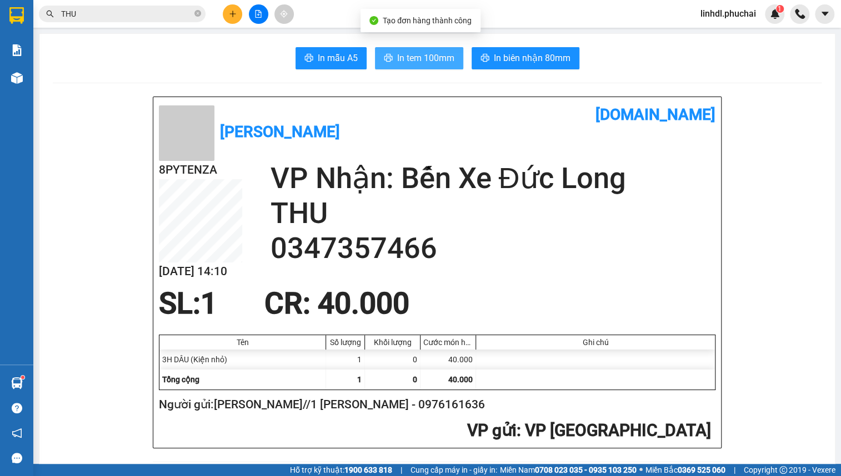
click at [445, 59] on span "In tem 100mm" at bounding box center [425, 58] width 57 height 14
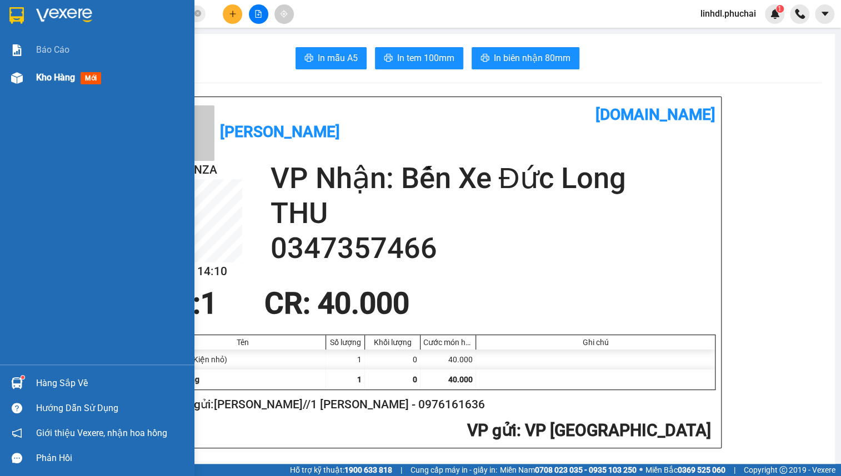
click at [15, 84] on div at bounding box center [16, 77] width 19 height 19
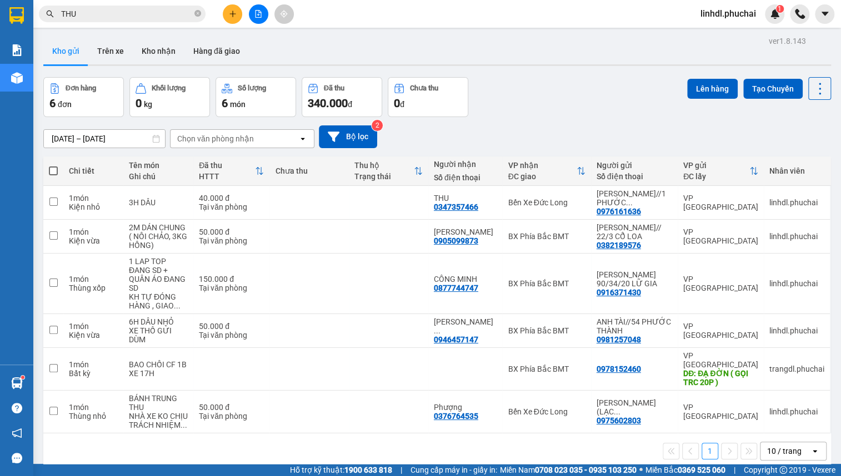
click at [233, 17] on icon "plus" at bounding box center [233, 14] width 8 height 8
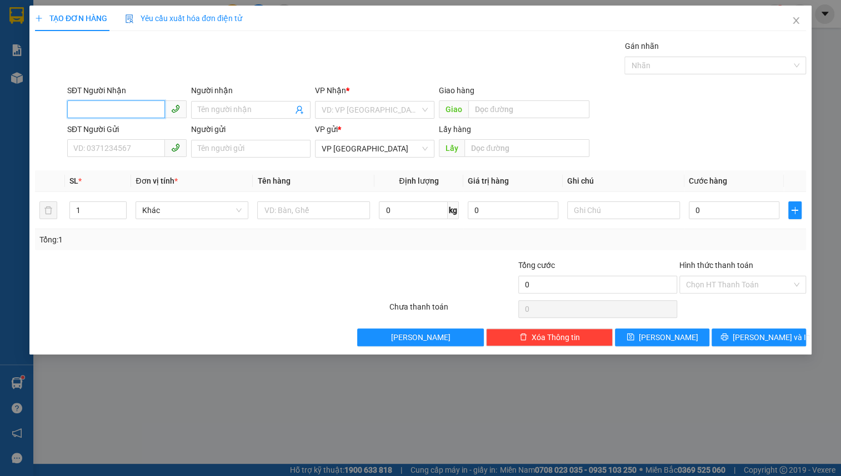
click at [133, 114] on input "SĐT Người Nhận" at bounding box center [116, 109] width 98 height 18
type input "0981524444"
click at [150, 130] on div "0981524444 - MẠNH" at bounding box center [127, 132] width 106 height 12
type input "MẠNH"
type input "150.000"
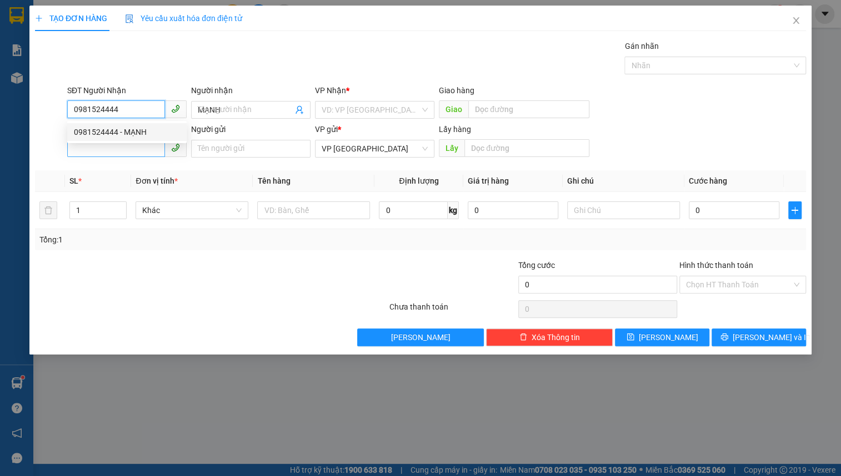
type input "150.000"
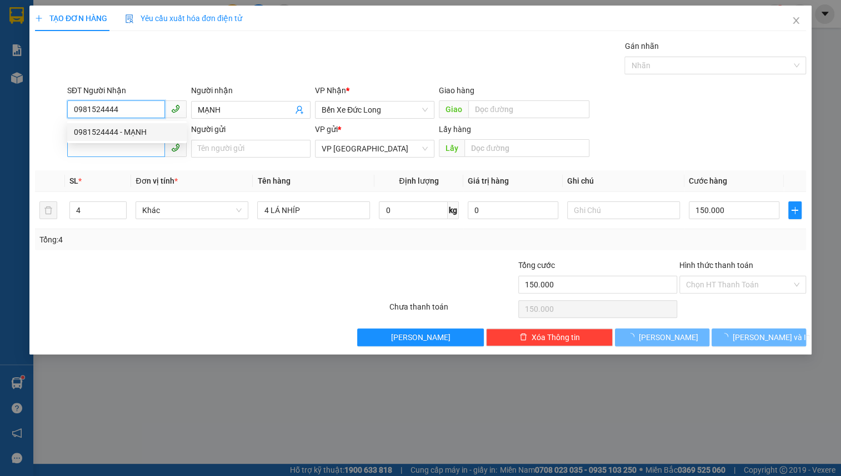
type input "0981524444"
click at [145, 150] on input "SĐT Người Gửi" at bounding box center [116, 148] width 98 height 18
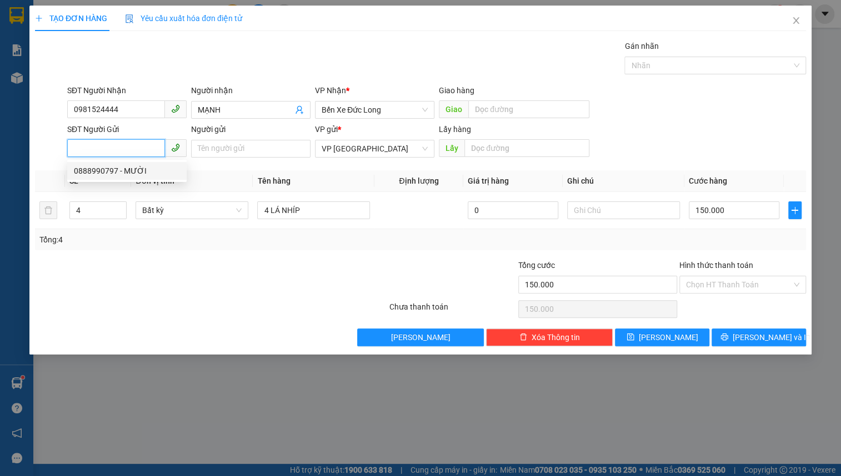
click at [136, 168] on div "0888990797 - MƯỜI" at bounding box center [127, 171] width 106 height 12
type input "0888990797"
type input "MƯỜI"
click at [133, 148] on input "0888990797" at bounding box center [116, 148] width 98 height 18
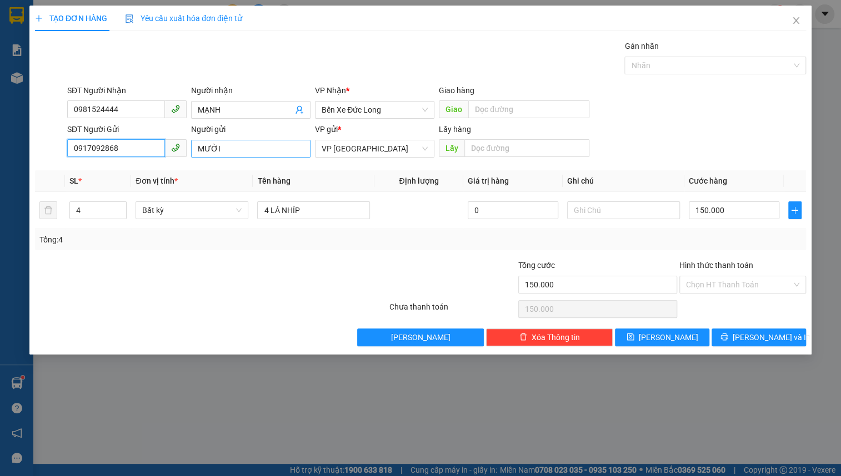
type input "0917092868"
click at [238, 145] on input "MƯỜI" at bounding box center [250, 149] width 119 height 18
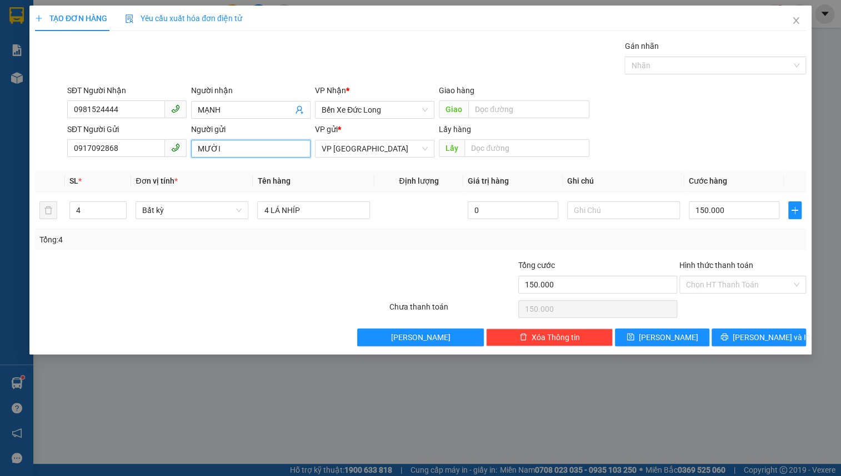
click at [238, 145] on input "MƯỜI" at bounding box center [250, 149] width 119 height 18
click at [188, 208] on span "Bất kỳ" at bounding box center [191, 210] width 99 height 17
type input "[PERSON_NAME] 2 VAN KIẾP"
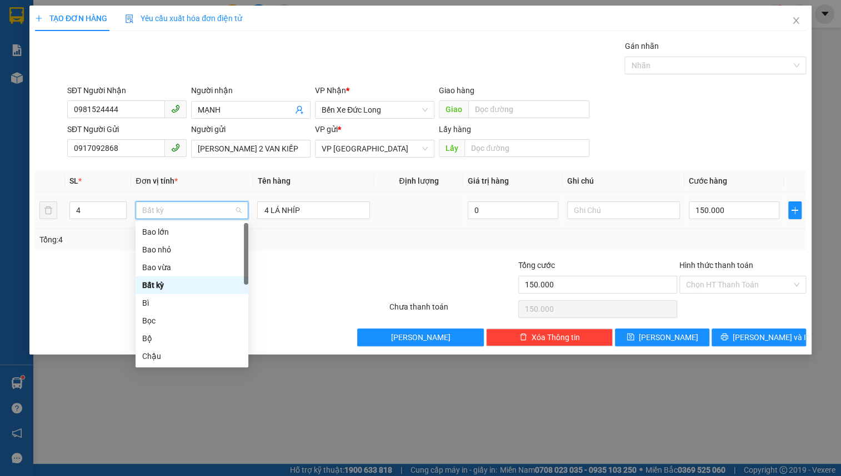
type input "T"
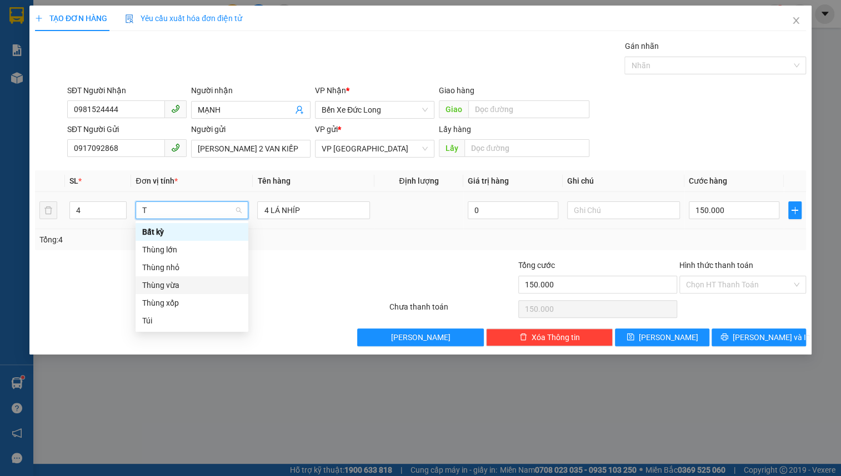
click at [188, 271] on div "Thùng nhỏ" at bounding box center [191, 267] width 99 height 12
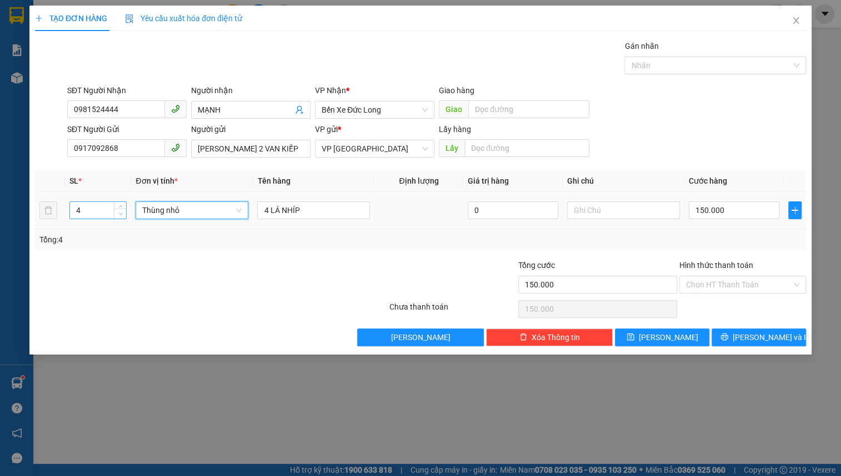
click at [122, 213] on icon "down" at bounding box center [120, 214] width 3 height 2
type input "0"
type input "2"
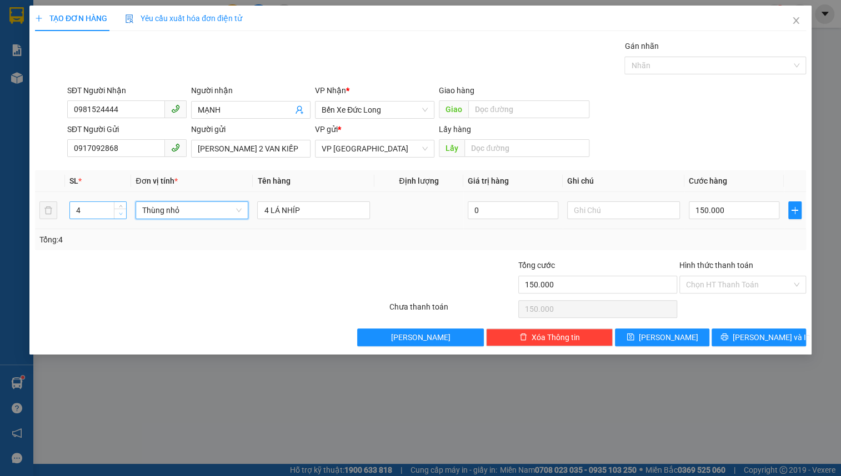
type input "0"
click at [122, 213] on icon "down" at bounding box center [120, 214] width 3 height 2
type input "1"
click at [122, 213] on icon "down" at bounding box center [120, 214] width 3 height 2
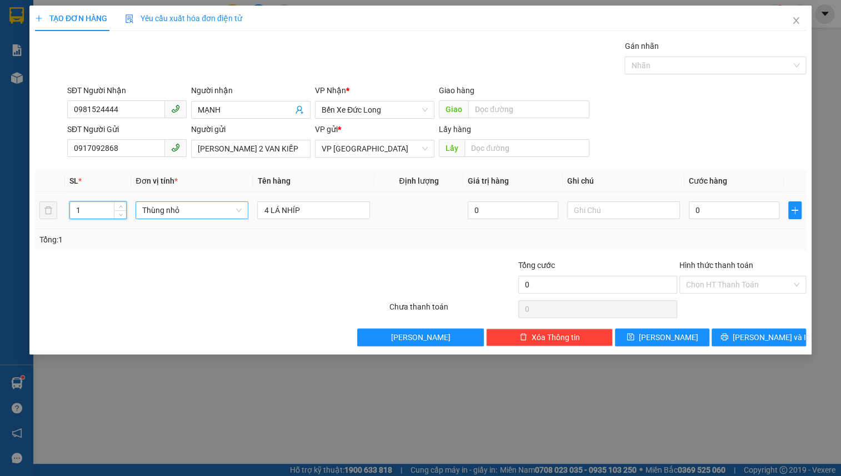
click at [193, 213] on span "Thùng nhỏ" at bounding box center [191, 210] width 99 height 17
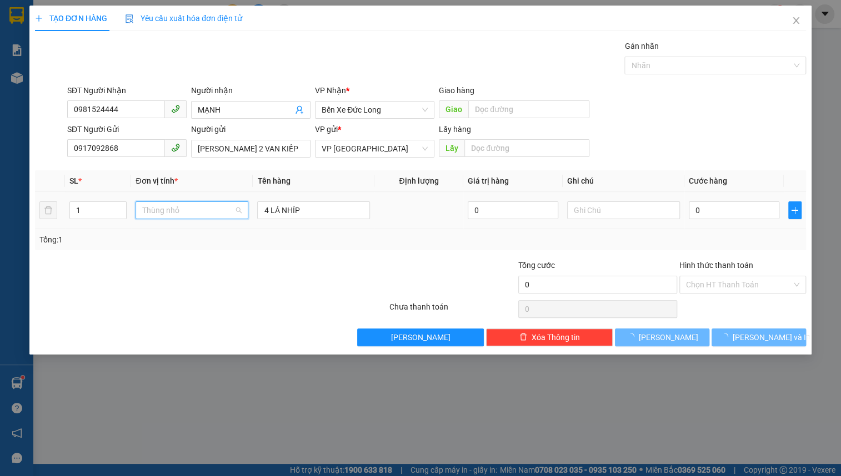
click at [193, 213] on span "Thùng nhỏ" at bounding box center [191, 210] width 99 height 17
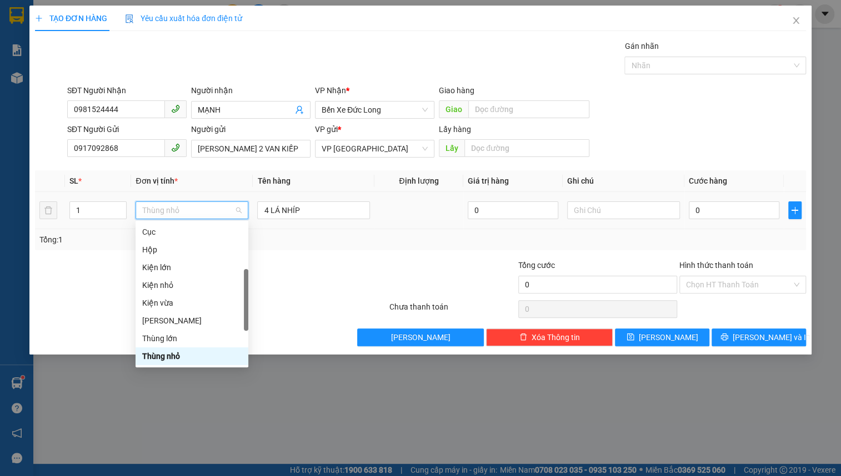
click at [193, 213] on span "Thùng nhỏ" at bounding box center [191, 210] width 99 height 17
type input "H"
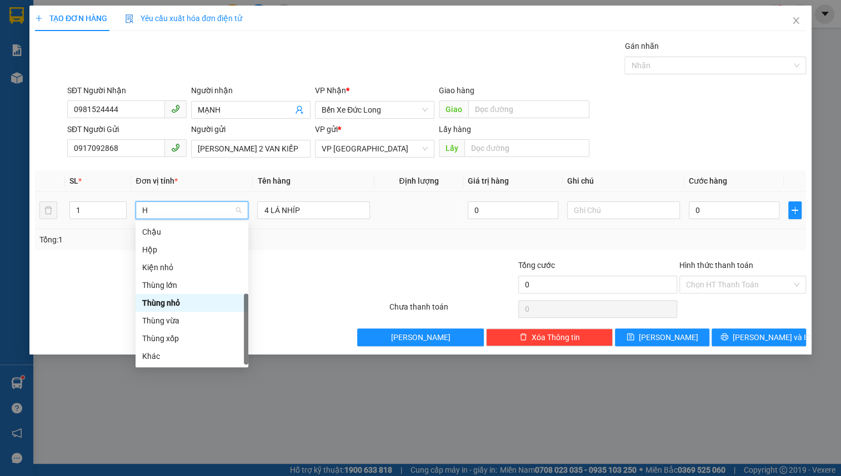
scroll to position [17, 0]
drag, startPoint x: 205, startPoint y: 249, endPoint x: 227, endPoint y: 244, distance: 21.6
click at [205, 248] on div "Hộp" at bounding box center [191, 250] width 99 height 12
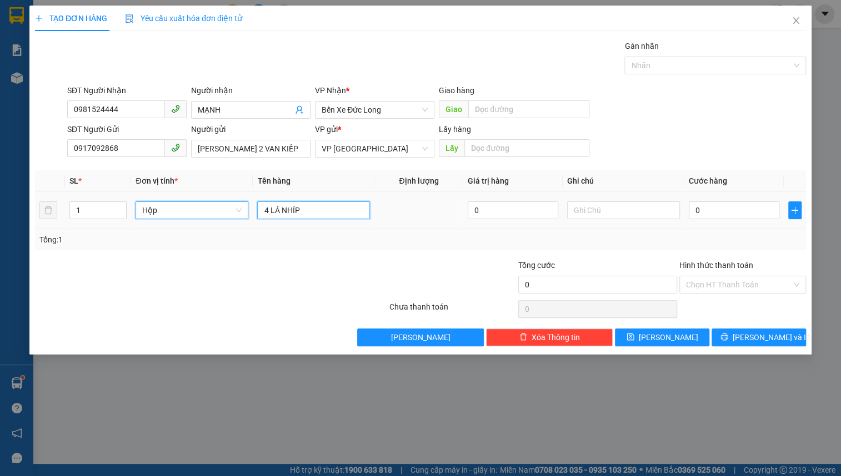
click at [323, 211] on input "4 LÁ NHÍP" at bounding box center [313, 211] width 113 height 18
click at [323, 210] on input "4 LÁ NHÍP" at bounding box center [313, 211] width 113 height 18
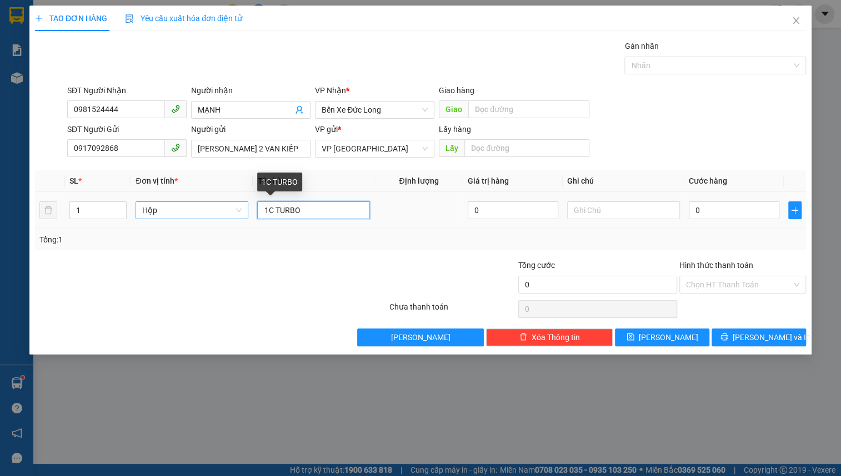
click at [311, 207] on input "1C TURBO" at bounding box center [313, 211] width 113 height 18
type input "1C TURBO ( ĐỒ XE )"
click at [750, 216] on input "0" at bounding box center [733, 211] width 90 height 18
type input "7"
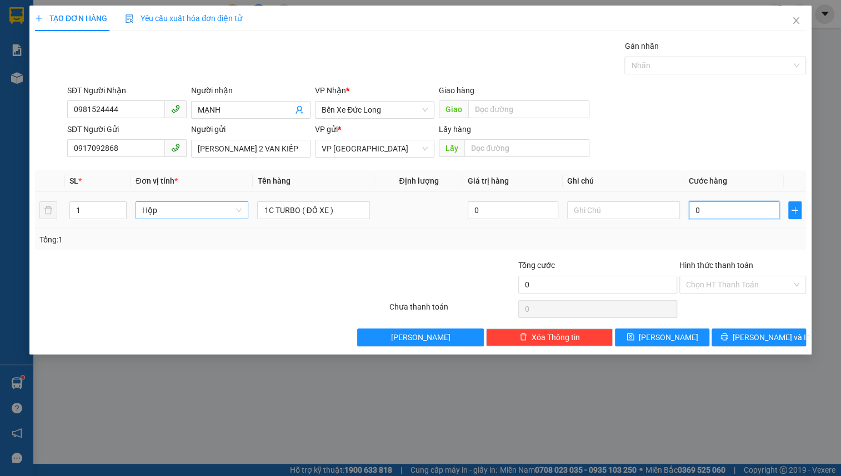
type input "7"
type input "71"
type input "710"
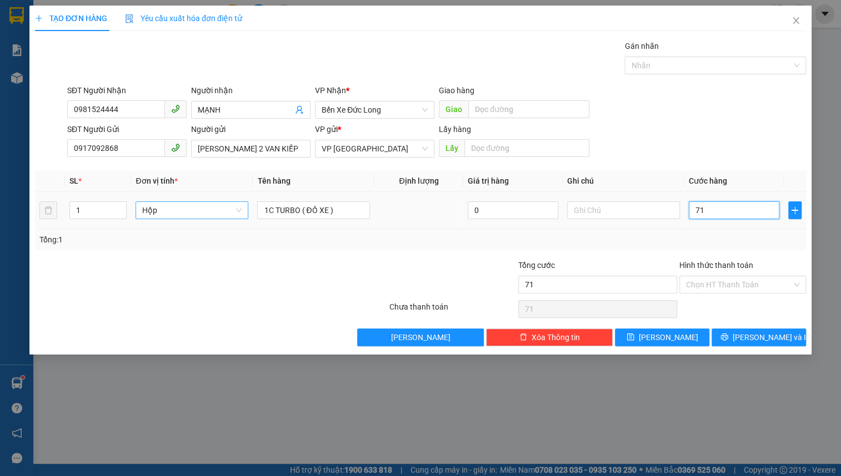
type input "710"
type input "7.100"
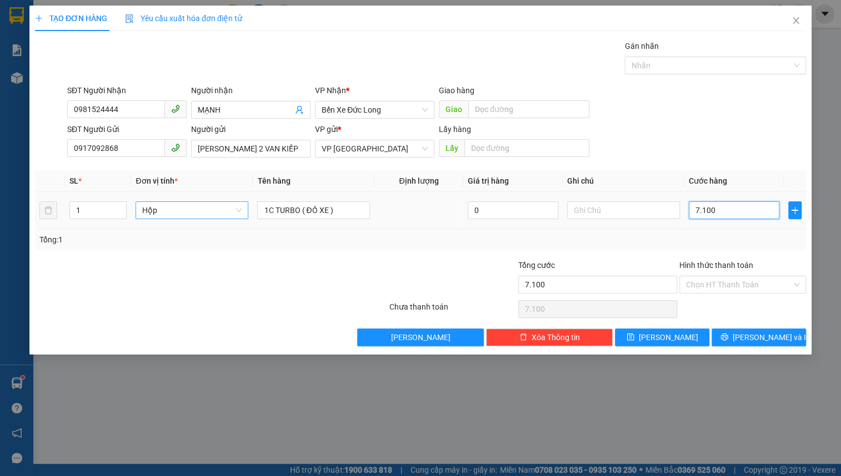
type input "710"
type input "71"
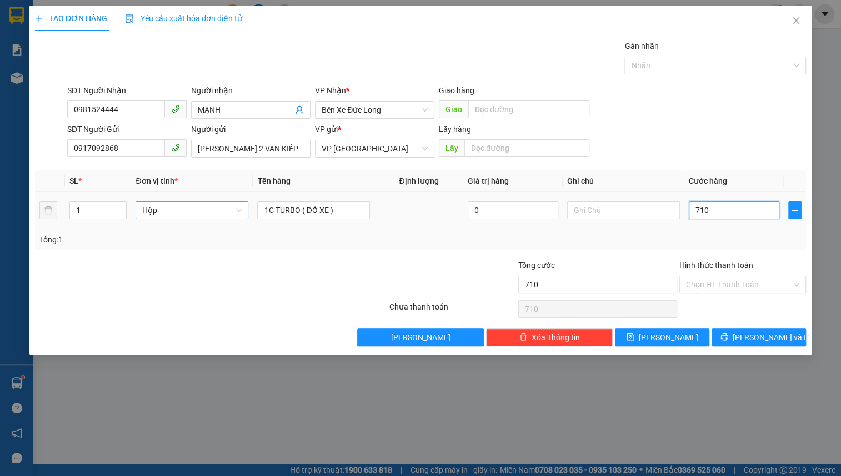
type input "71"
type input "7"
type input "70"
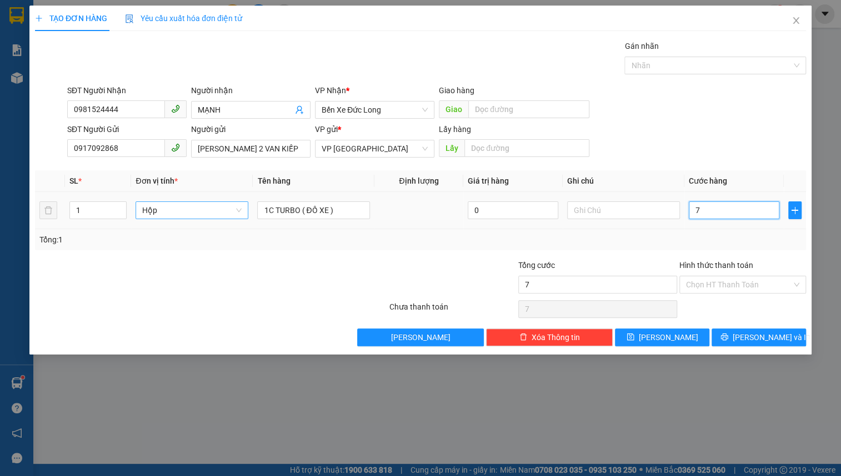
type input "70"
type input "700"
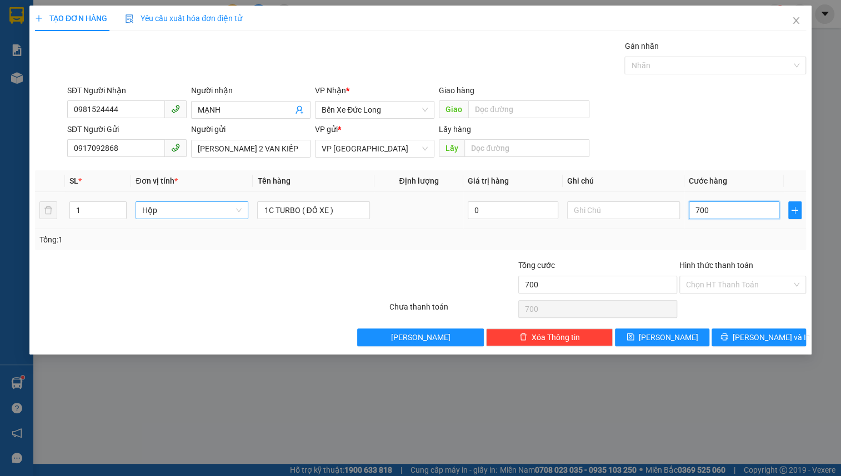
type input "7.000"
type input "70.000"
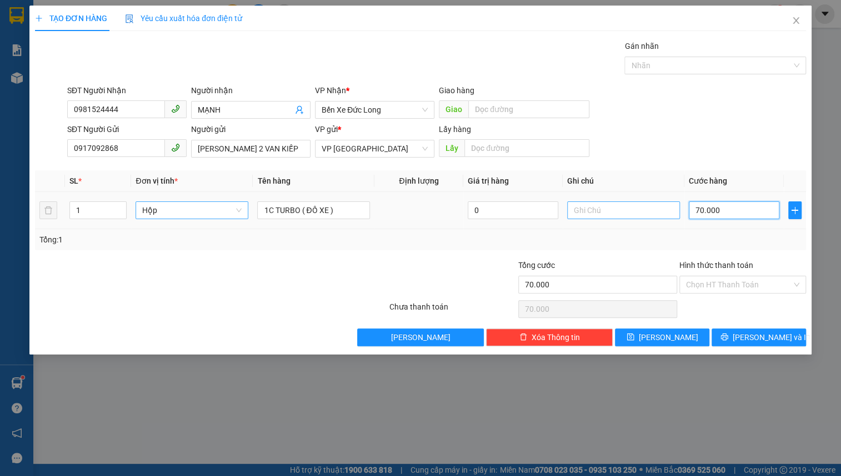
type input "70.000"
click at [605, 213] on input "text" at bounding box center [623, 211] width 113 height 18
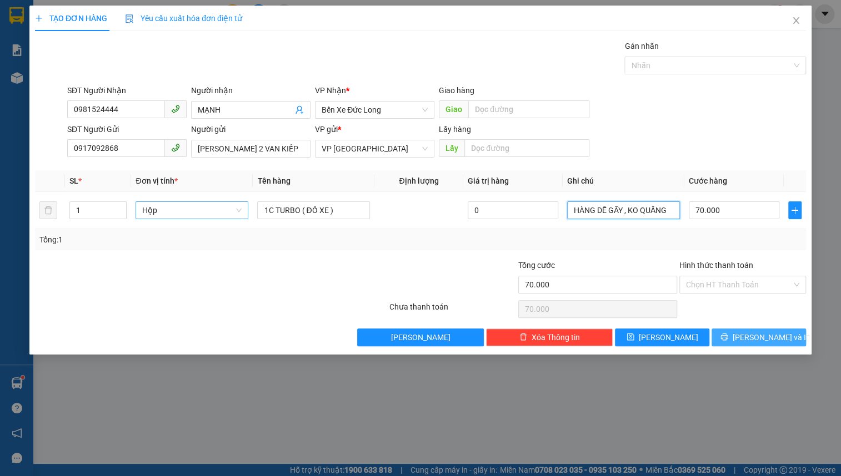
type input "HÀNG DỄ GÃY , KO QUĂNG"
click at [758, 331] on span "[PERSON_NAME] và In" at bounding box center [771, 337] width 78 height 12
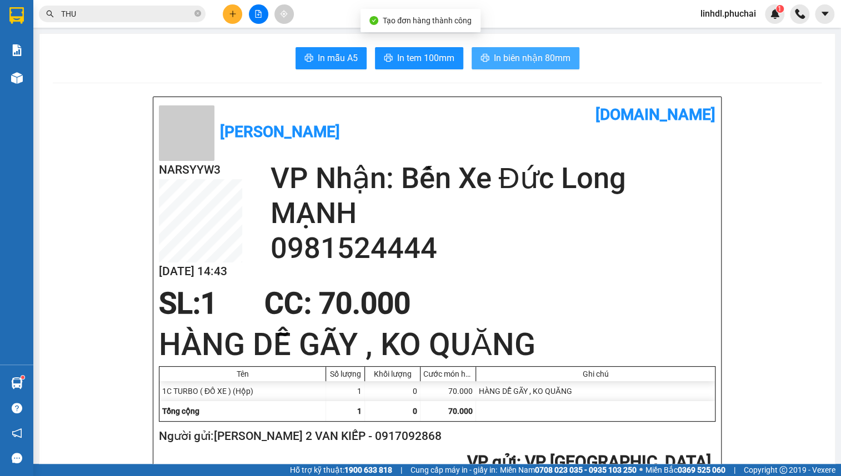
click at [560, 56] on span "In biên nhận 80mm" at bounding box center [532, 58] width 77 height 14
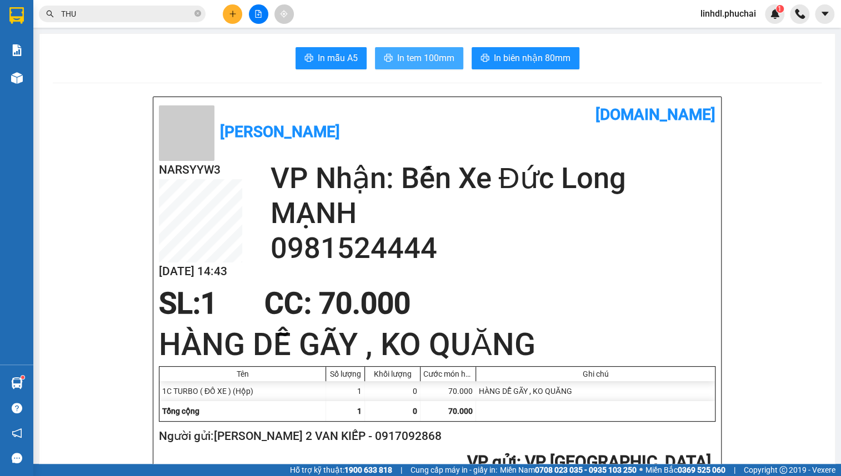
click at [423, 56] on span "In tem 100mm" at bounding box center [425, 58] width 57 height 14
click at [127, 18] on input "THU" at bounding box center [126, 14] width 131 height 12
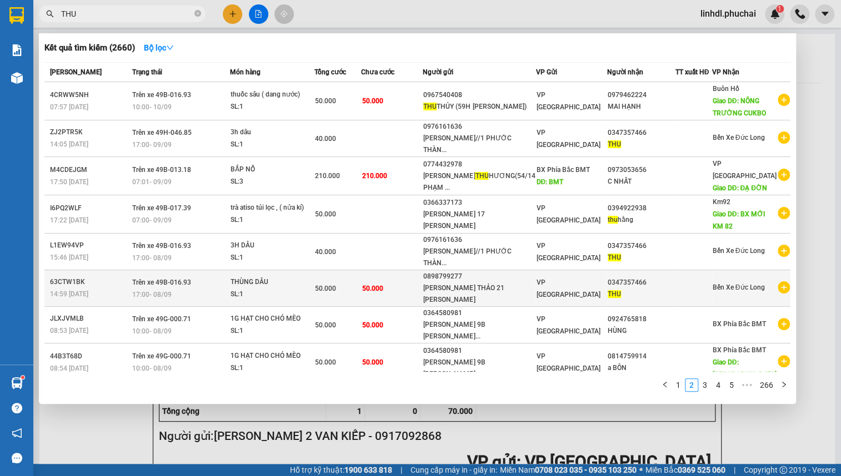
click at [411, 291] on td "50.000" at bounding box center [392, 288] width 62 height 37
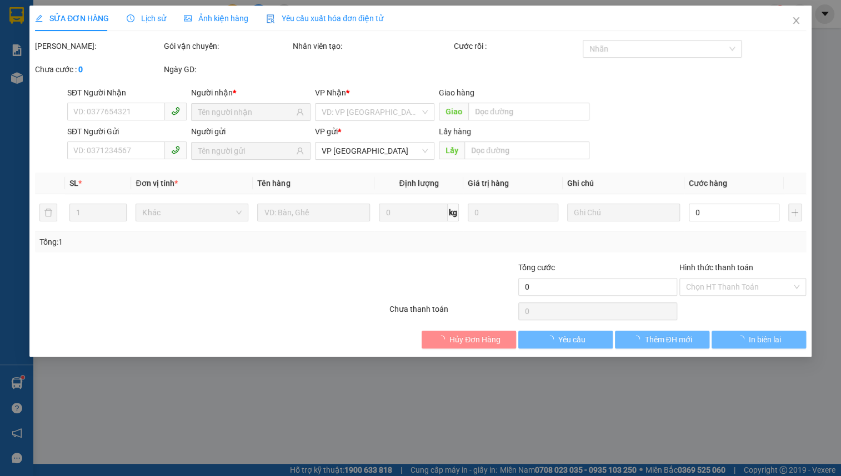
type input "0347357466"
type input "0898799277"
type input "50.000"
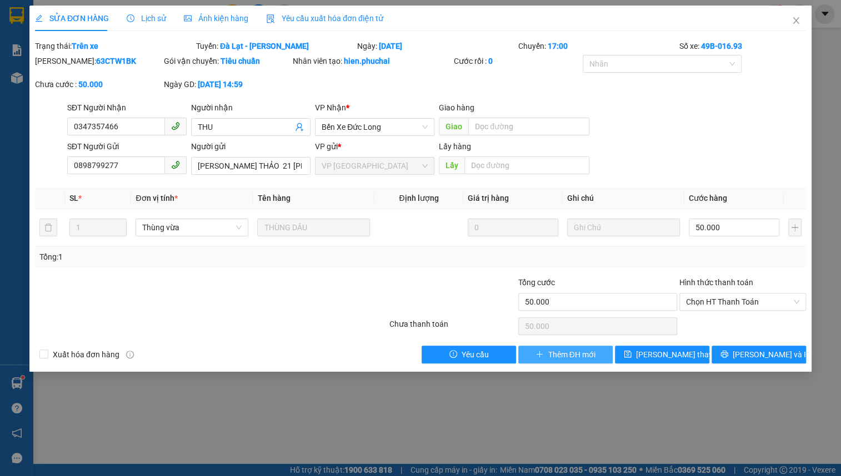
click at [577, 353] on span "Thêm ĐH mới" at bounding box center [570, 355] width 47 height 12
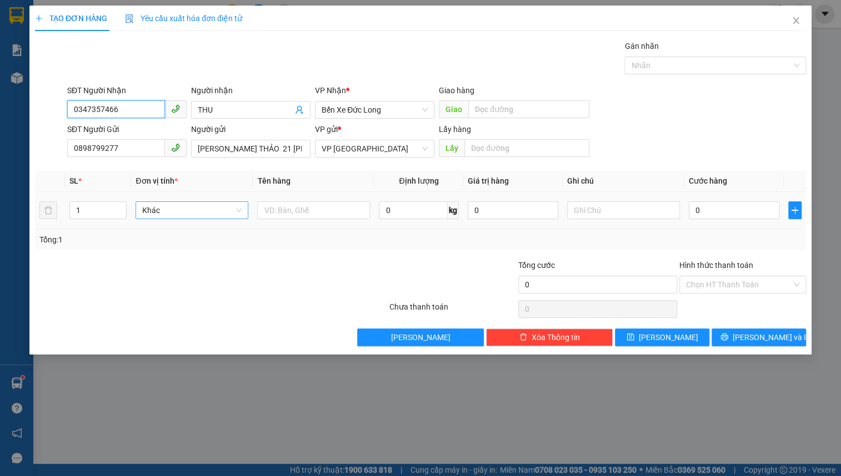
click at [213, 213] on span "Khác" at bounding box center [191, 210] width 99 height 17
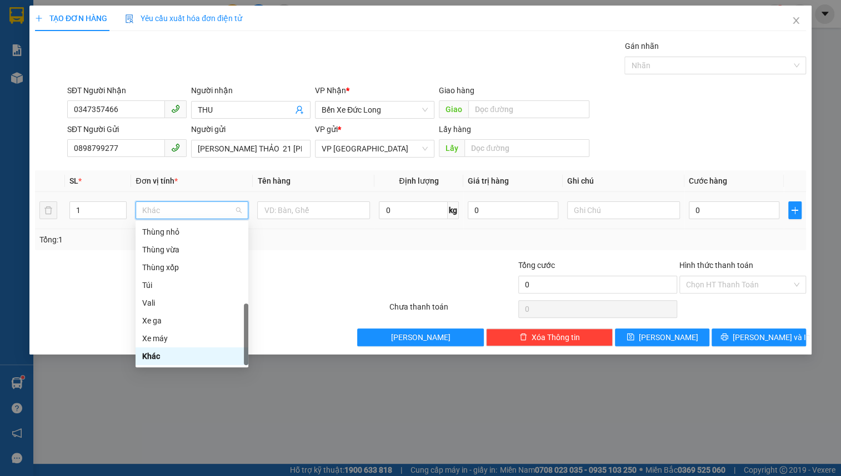
type input "T"
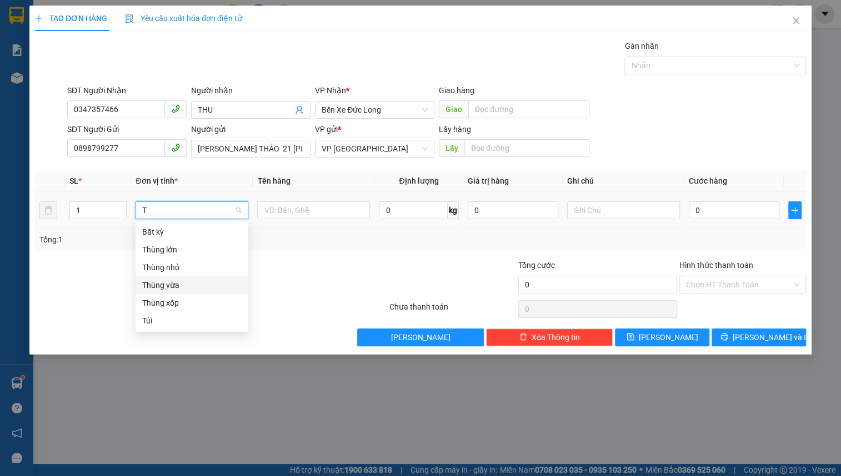
click at [202, 284] on div "Thùng vừa" at bounding box center [191, 285] width 99 height 12
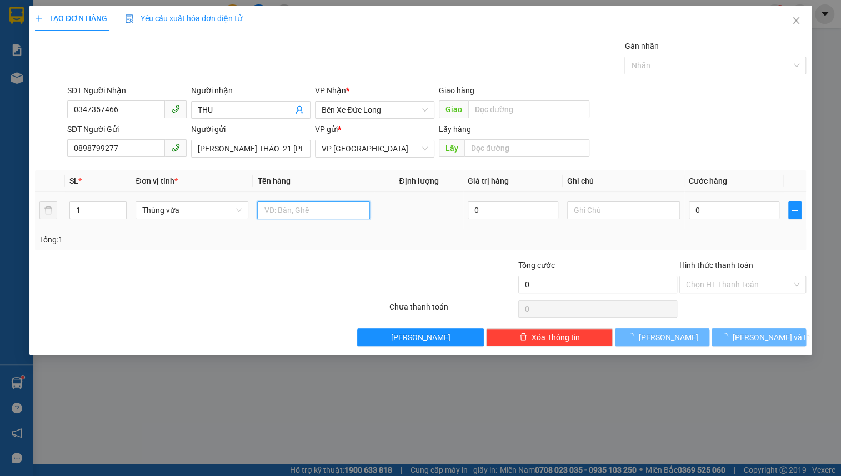
click at [309, 213] on input "text" at bounding box center [313, 211] width 113 height 18
type input "DÂU"
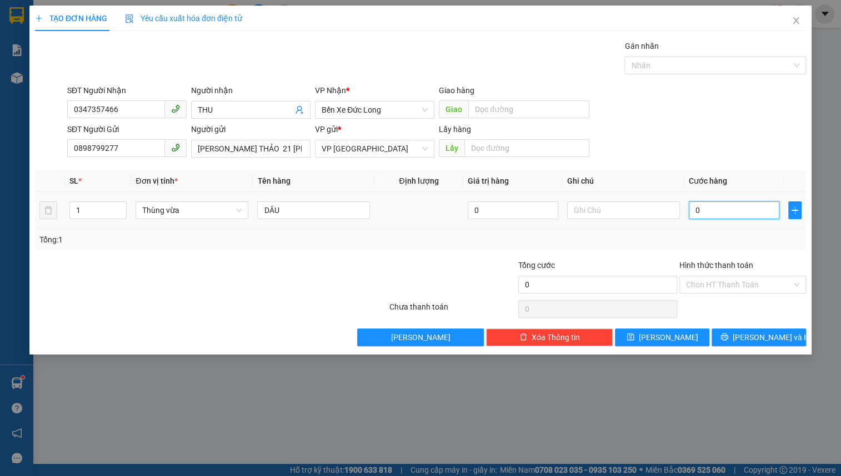
click at [720, 213] on input "0" at bounding box center [733, 211] width 90 height 18
type input "5"
click at [748, 336] on span "[PERSON_NAME] và In" at bounding box center [771, 337] width 78 height 12
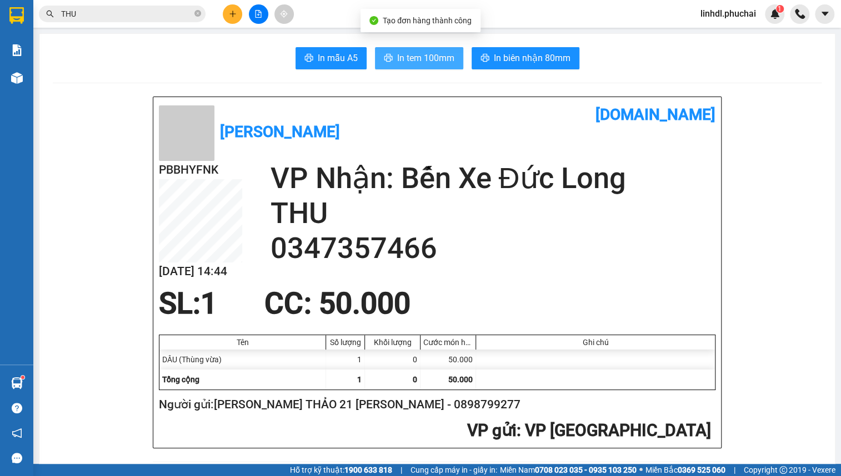
click at [416, 58] on span "In tem 100mm" at bounding box center [425, 58] width 57 height 14
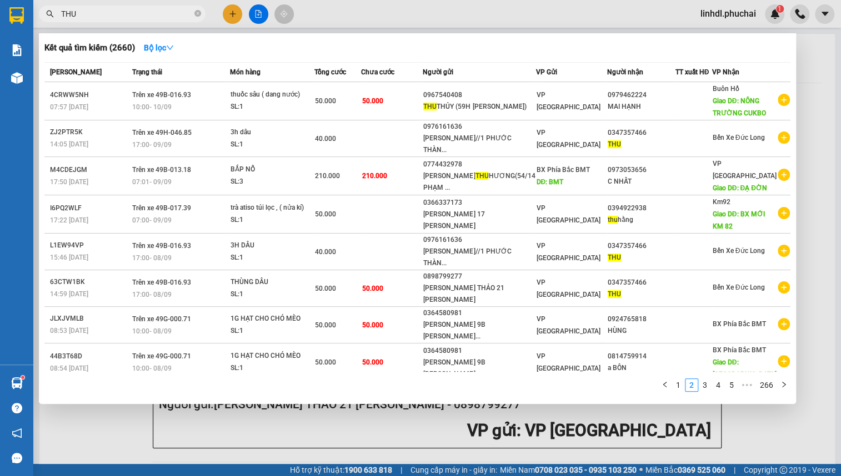
click at [137, 16] on input "THU" at bounding box center [126, 14] width 131 height 12
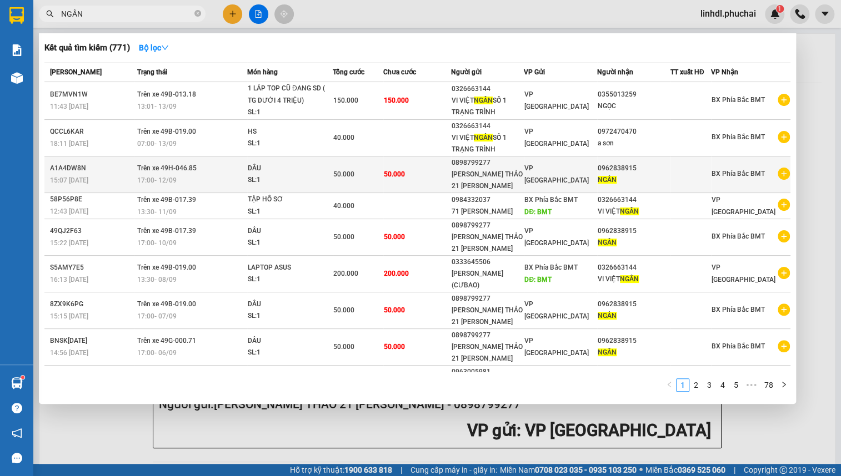
click at [316, 170] on div "DÂU" at bounding box center [289, 169] width 83 height 12
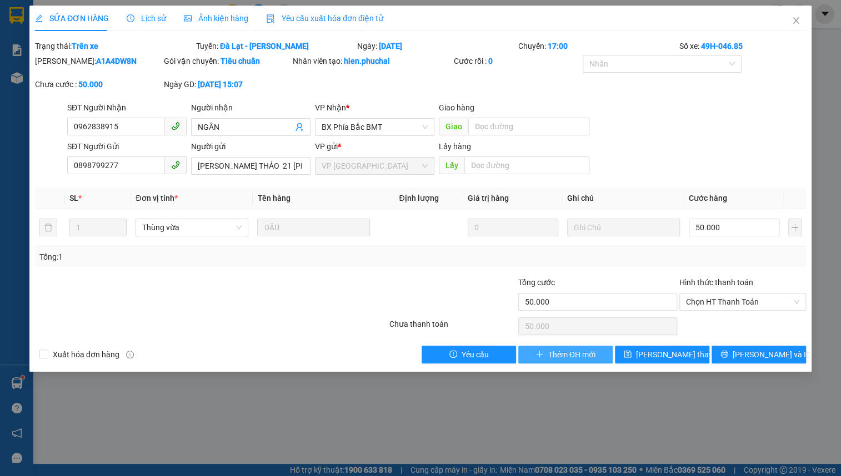
click at [566, 361] on button "Thêm ĐH mới" at bounding box center [565, 355] width 94 height 18
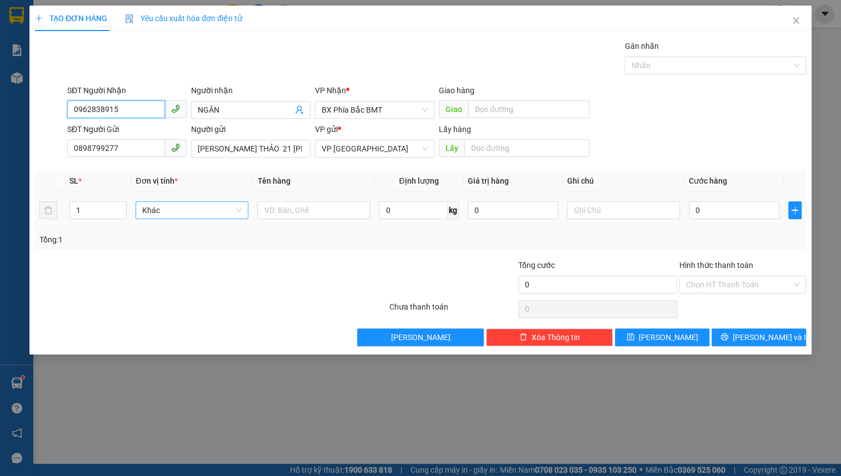
click at [208, 218] on div "Khác" at bounding box center [191, 211] width 113 height 18
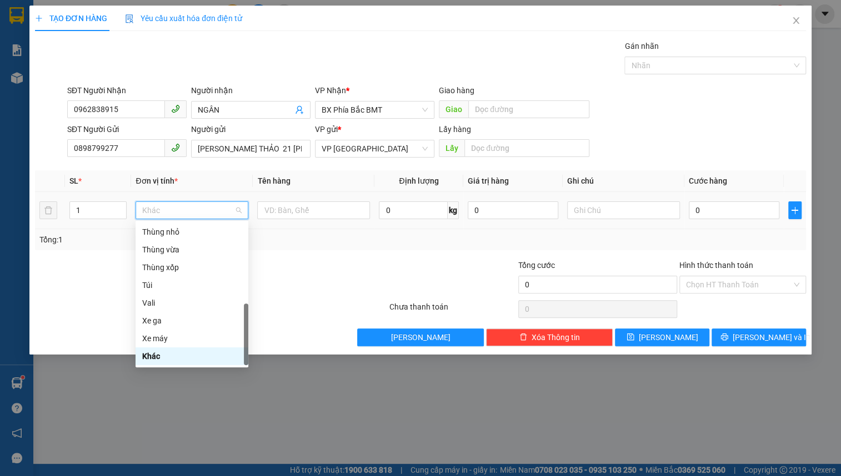
click at [202, 212] on span "Khác" at bounding box center [191, 210] width 99 height 17
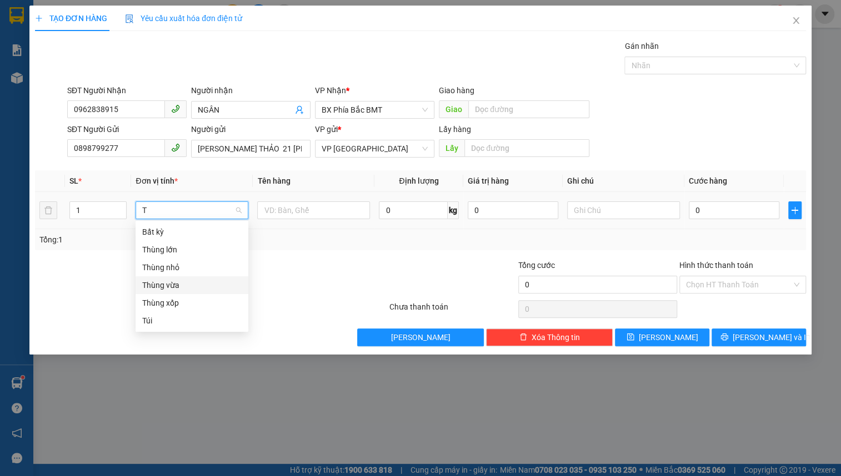
drag, startPoint x: 202, startPoint y: 287, endPoint x: 228, endPoint y: 275, distance: 28.8
click at [202, 288] on div "Thùng vừa" at bounding box center [191, 285] width 99 height 12
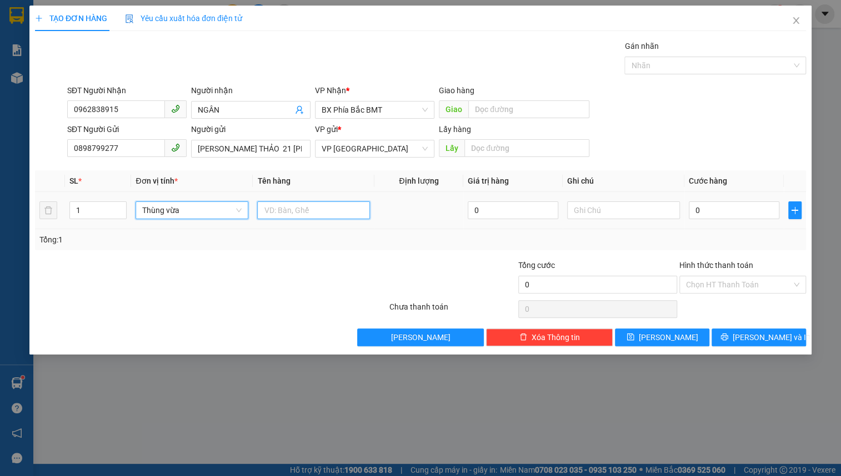
click at [300, 208] on input "text" at bounding box center [313, 211] width 113 height 18
click at [717, 211] on input "0" at bounding box center [733, 211] width 90 height 18
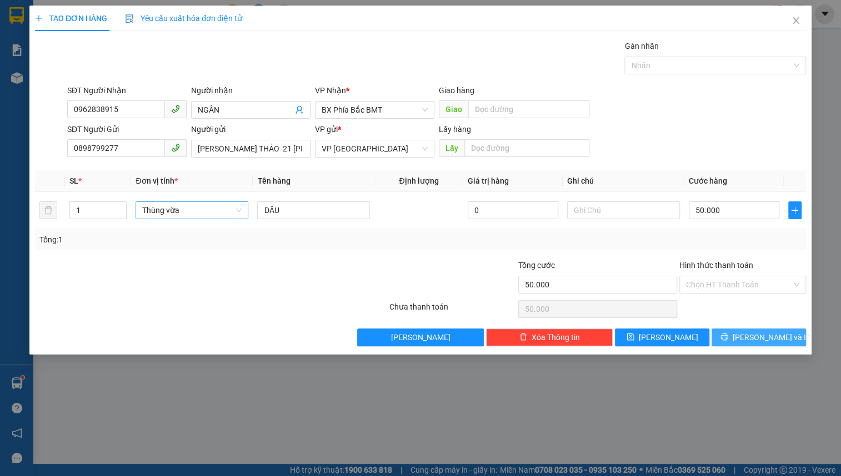
click at [712, 337] on button "[PERSON_NAME] và In" at bounding box center [758, 338] width 94 height 18
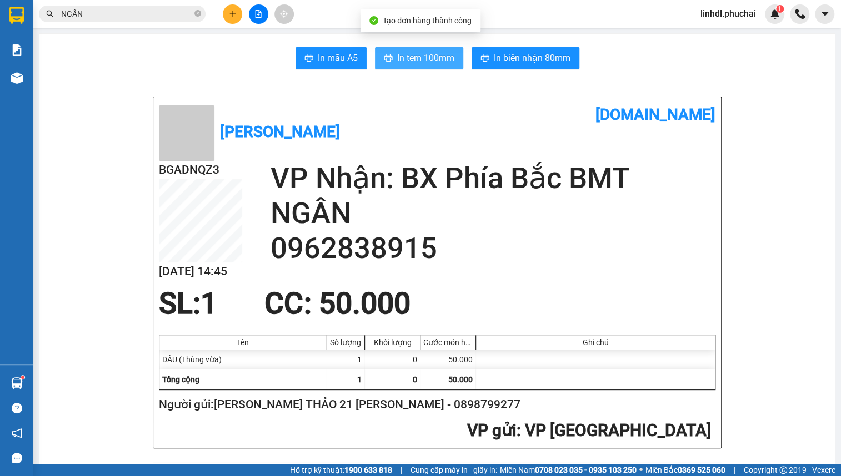
click at [420, 61] on span "In tem 100mm" at bounding box center [425, 58] width 57 height 14
click at [109, 1] on div "Kết quả tìm kiếm ( 771 ) Bộ lọc Mã ĐH Trạng thái Món hàng Tổng cước Chưa cước N…" at bounding box center [420, 14] width 841 height 28
drag, startPoint x: 78, startPoint y: 28, endPoint x: 75, endPoint y: 22, distance: 6.2
click at [77, 26] on section "Kết quả tìm kiếm ( 771 ) Bộ lọc Mã ĐH Trạng thái Món hàng Tổng cước Chưa cước N…" at bounding box center [420, 238] width 841 height 476
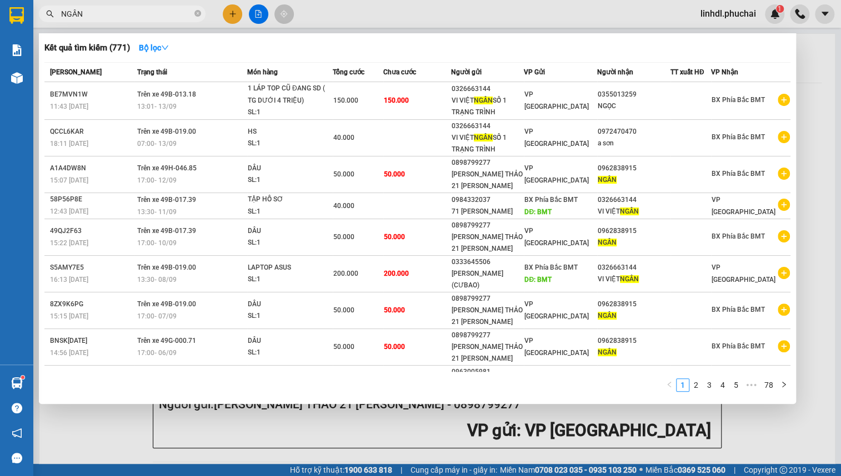
click at [80, 17] on input "NGÂN" at bounding box center [126, 14] width 131 height 12
click at [81, 16] on input "NGÂN" at bounding box center [126, 14] width 131 height 12
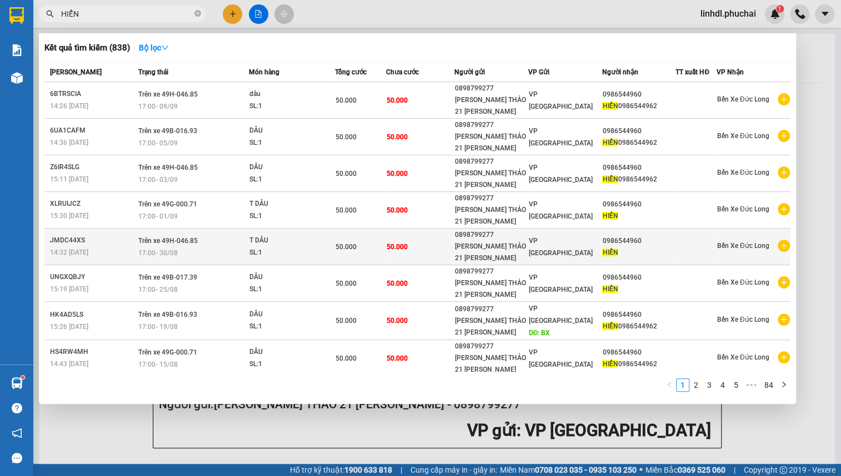
click at [635, 255] on div "HIỂN" at bounding box center [638, 253] width 73 height 12
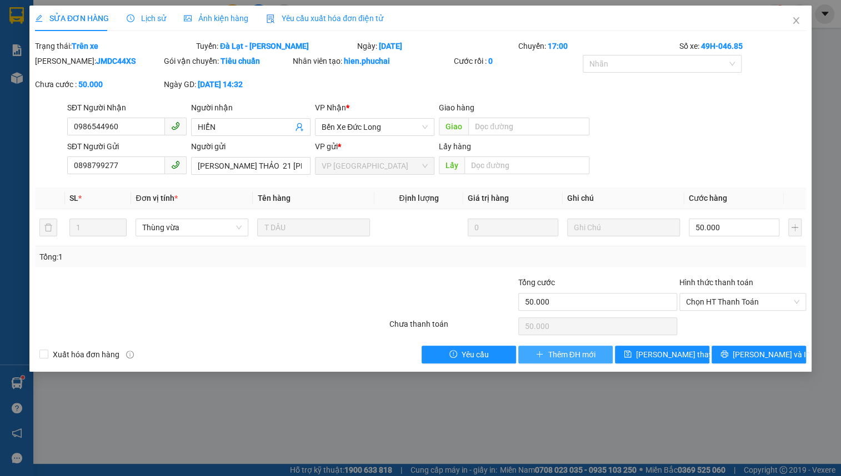
click at [550, 351] on span "Thêm ĐH mới" at bounding box center [570, 355] width 47 height 12
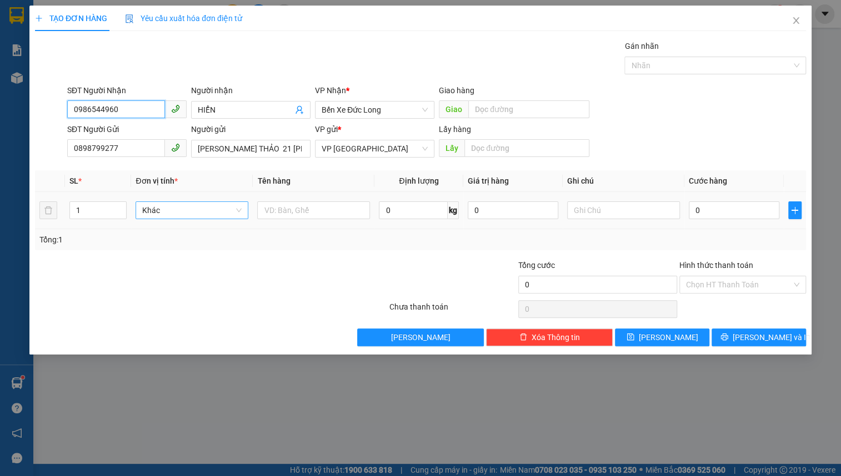
click at [233, 207] on span "Khác" at bounding box center [191, 210] width 99 height 17
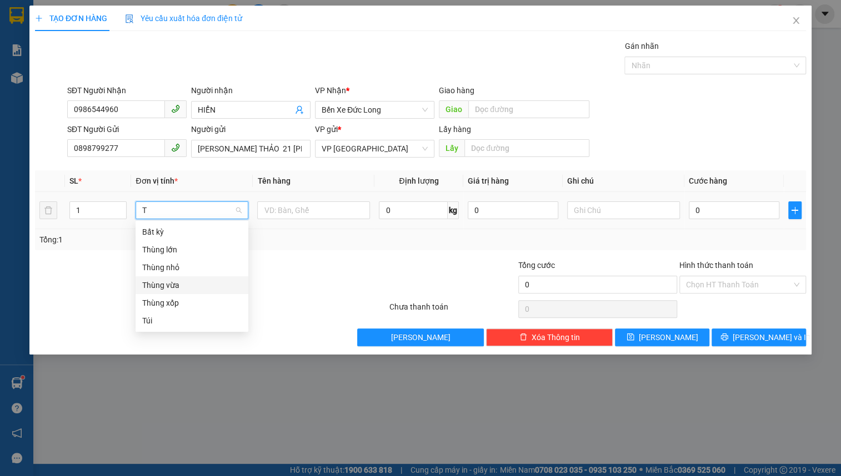
click at [222, 284] on div "Thùng vừa" at bounding box center [191, 285] width 99 height 12
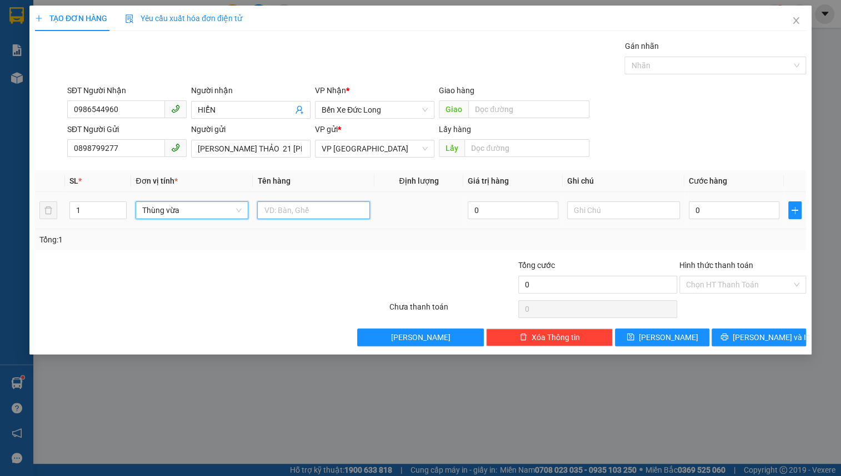
click at [284, 209] on input "text" at bounding box center [313, 211] width 113 height 18
click at [722, 210] on input "0" at bounding box center [733, 211] width 90 height 18
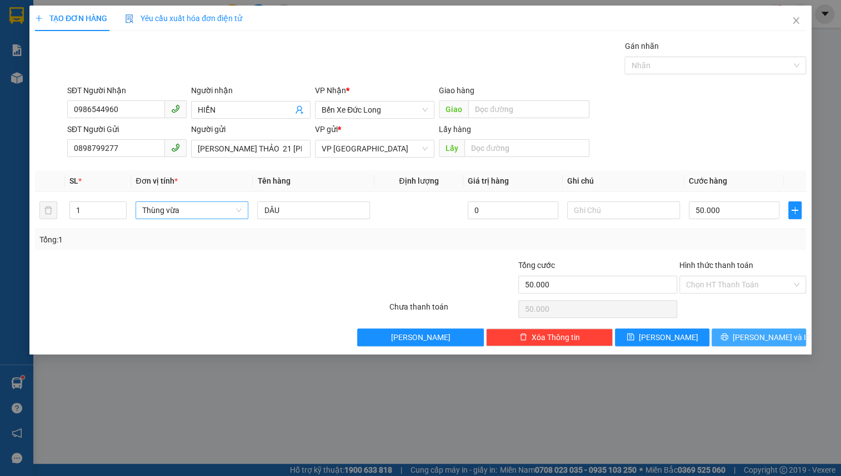
drag, startPoint x: 740, startPoint y: 333, endPoint x: 713, endPoint y: 311, distance: 34.7
click at [728, 333] on icon "printer" at bounding box center [724, 337] width 8 height 8
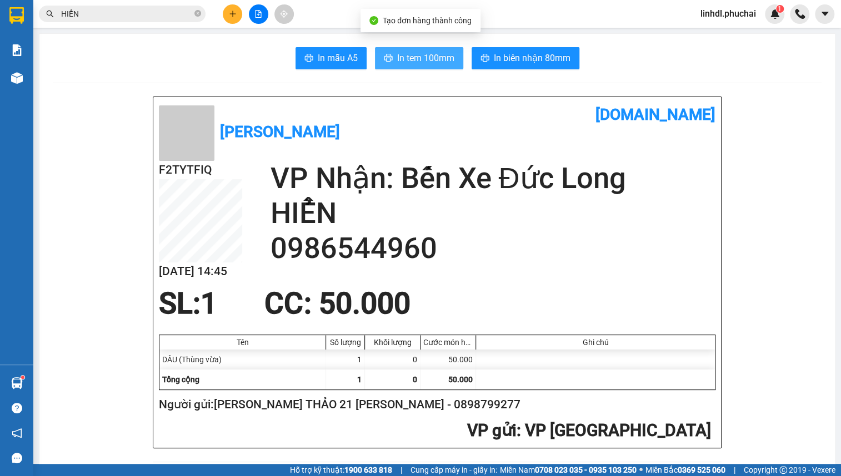
click at [408, 62] on span "In tem 100mm" at bounding box center [425, 58] width 57 height 14
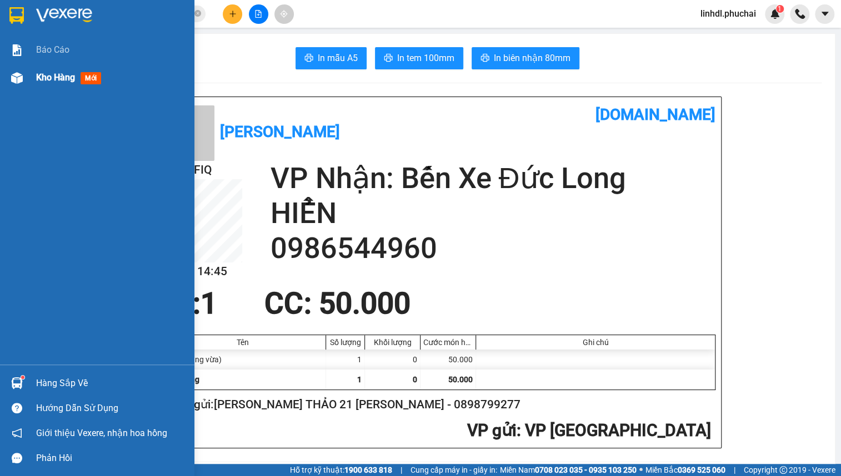
click at [60, 87] on div "Kho hàng mới" at bounding box center [111, 78] width 150 height 28
